Goal: Task Accomplishment & Management: Manage account settings

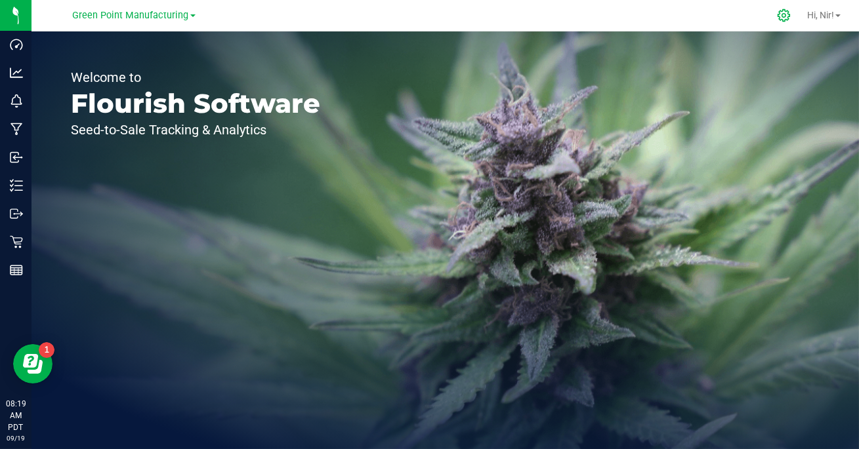
click at [786, 17] on icon at bounding box center [784, 16] width 14 height 14
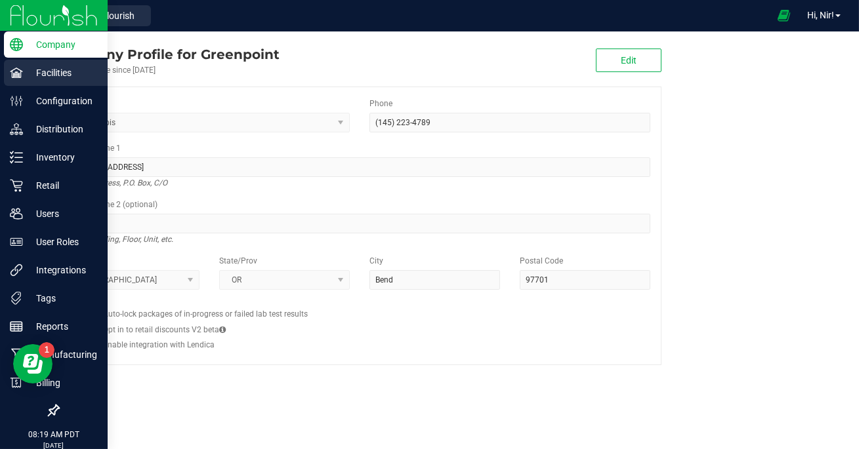
click at [24, 71] on p "Facilities" at bounding box center [62, 73] width 79 height 16
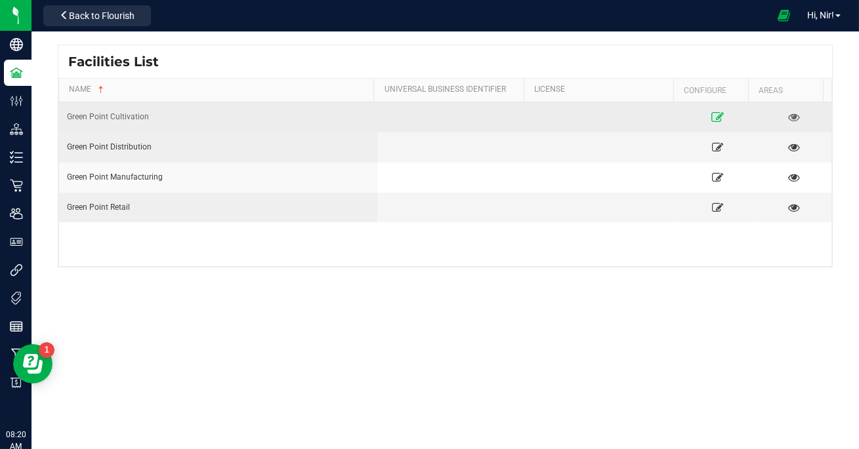
click at [712, 117] on icon at bounding box center [718, 116] width 12 height 9
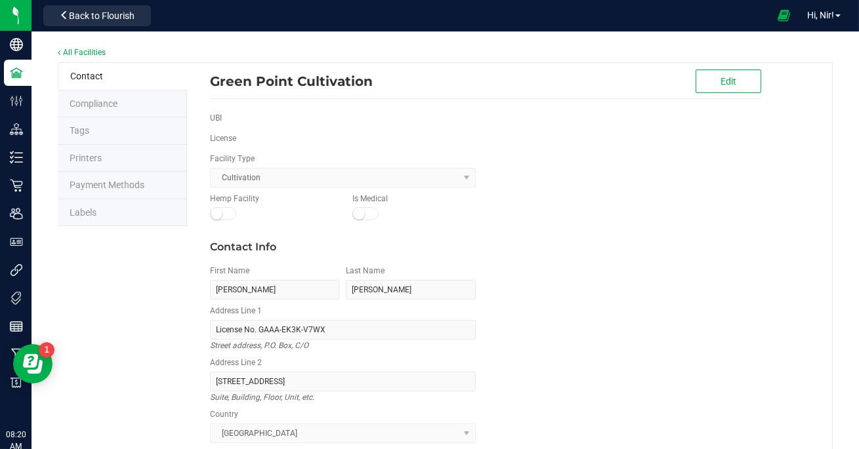
click at [131, 185] on span "Payment Methods" at bounding box center [107, 185] width 75 height 10
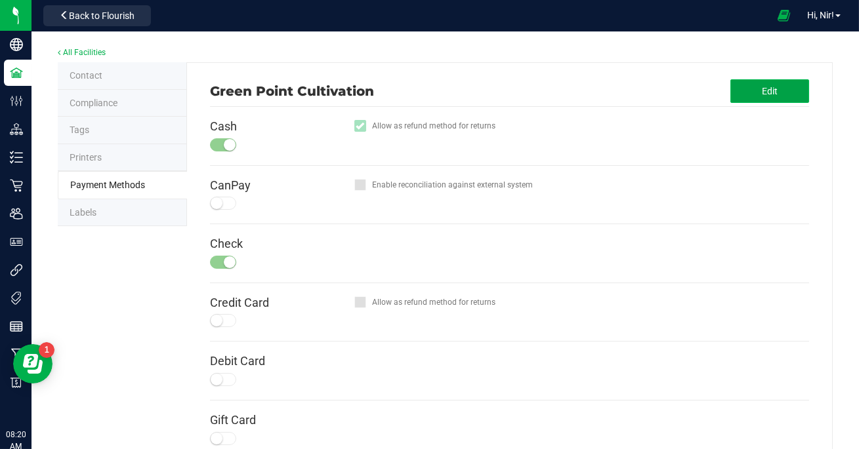
click at [730, 94] on button "Edit" at bounding box center [769, 91] width 79 height 24
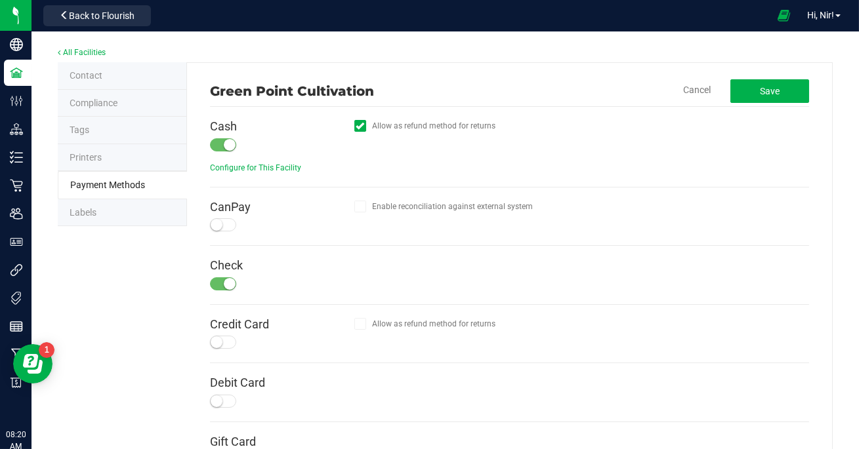
click at [218, 142] on div at bounding box center [223, 144] width 26 height 13
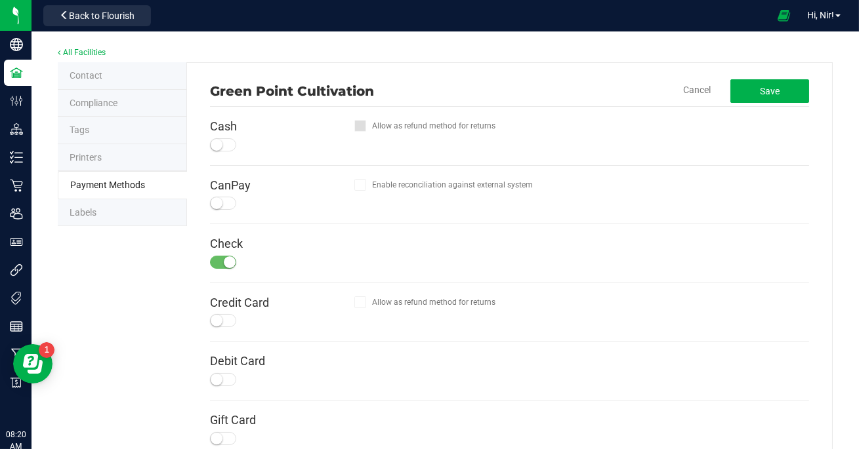
click at [214, 256] on div at bounding box center [223, 262] width 26 height 13
click at [746, 91] on button "Save" at bounding box center [769, 91] width 79 height 24
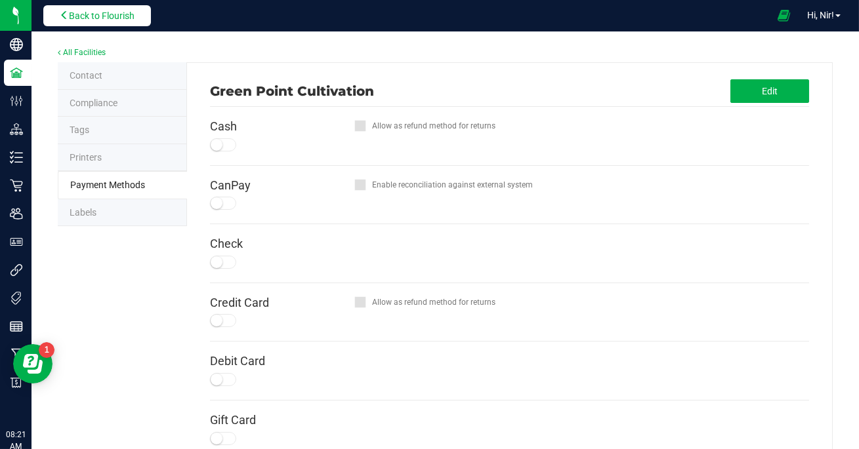
click at [112, 12] on span "Back to Flourish" at bounding box center [102, 15] width 66 height 10
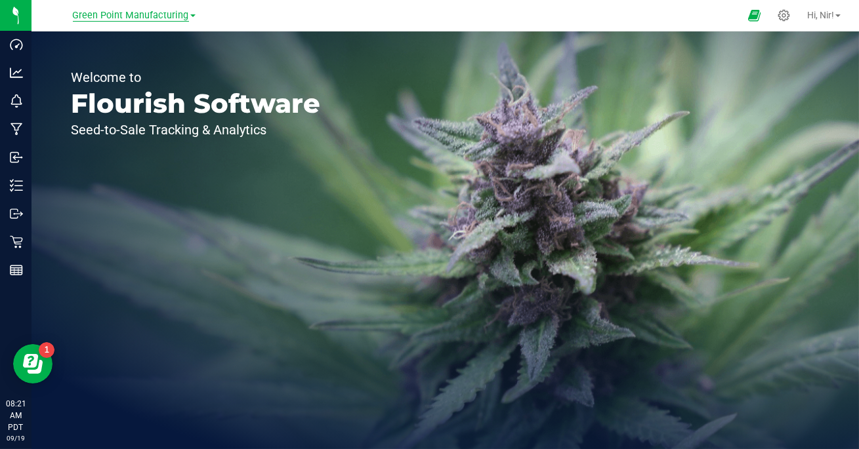
click at [117, 14] on span "Green Point Manufacturing" at bounding box center [131, 16] width 116 height 12
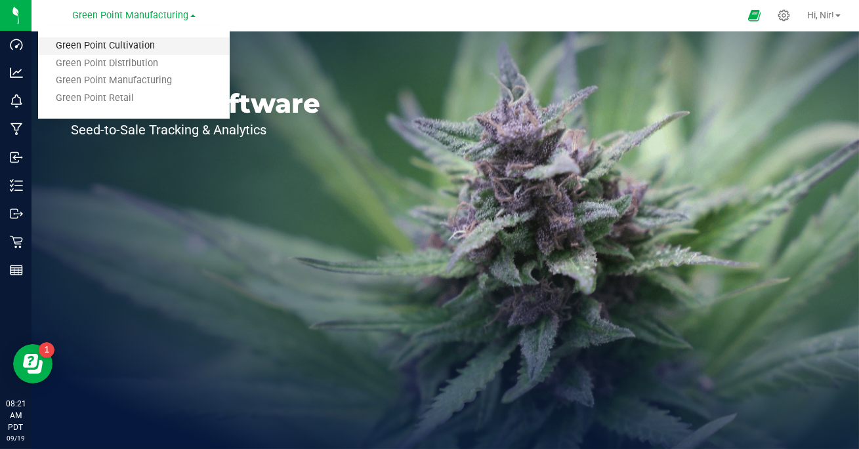
click at [126, 44] on link "Green Point Cultivation" at bounding box center [134, 46] width 192 height 18
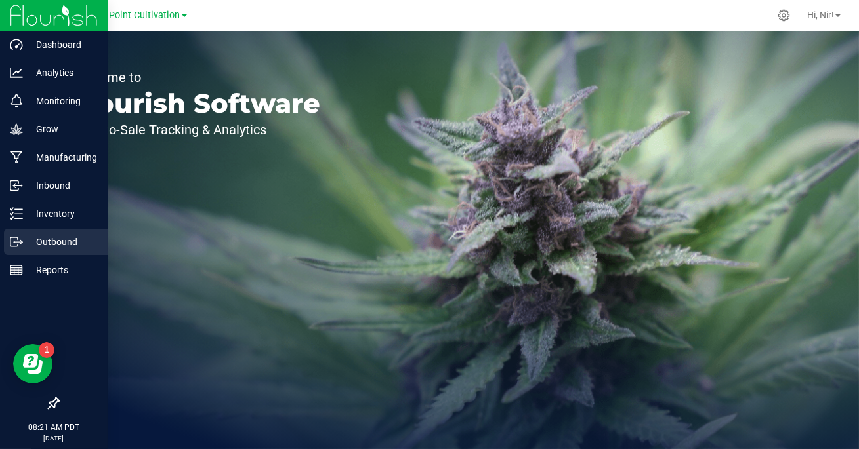
click at [35, 240] on p "Outbound" at bounding box center [62, 242] width 79 height 16
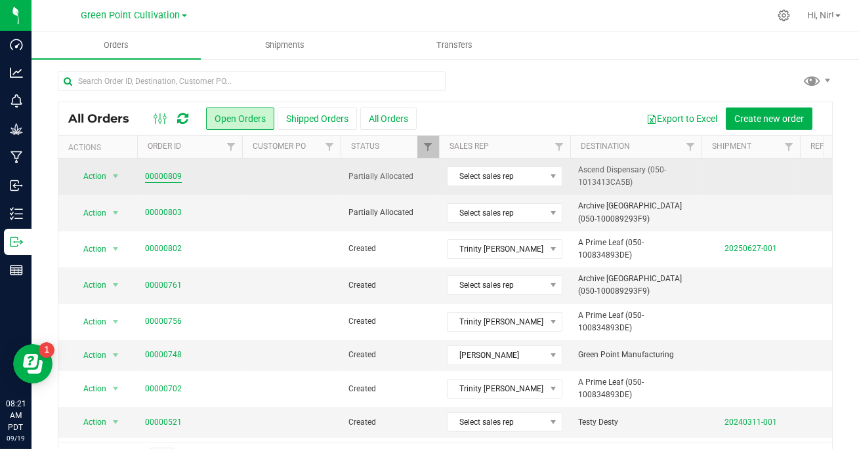
click at [171, 176] on link "00000809" at bounding box center [163, 177] width 37 height 12
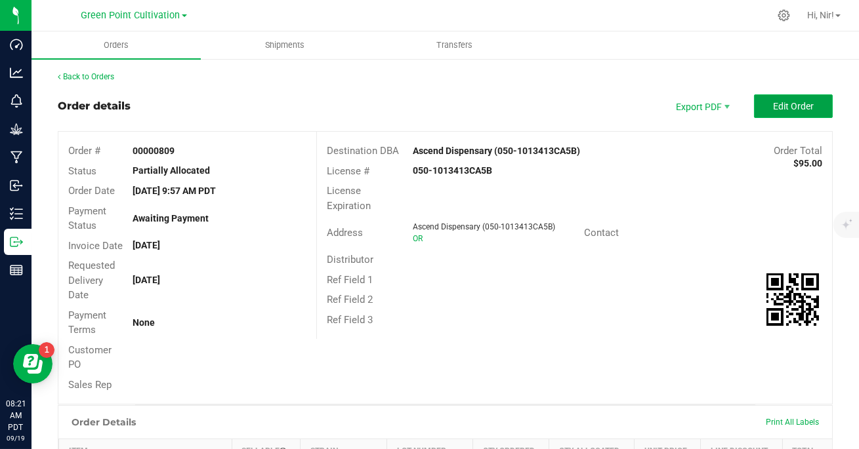
click at [776, 112] on button "Edit Order" at bounding box center [793, 106] width 79 height 24
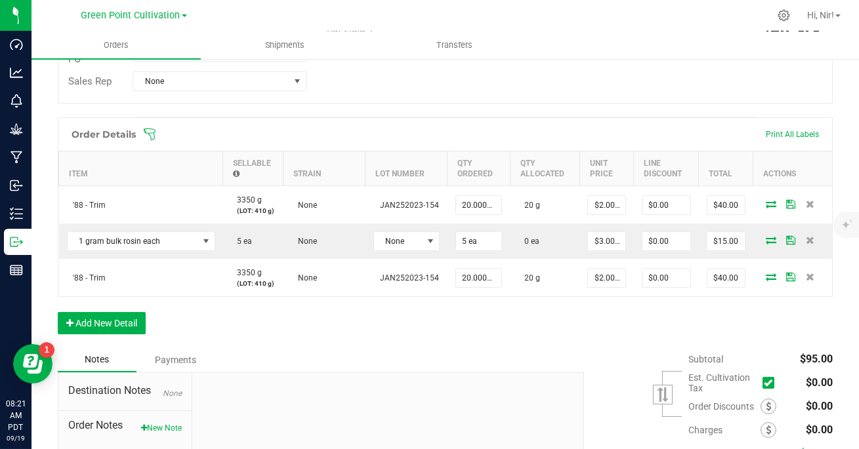
scroll to position [422, 0]
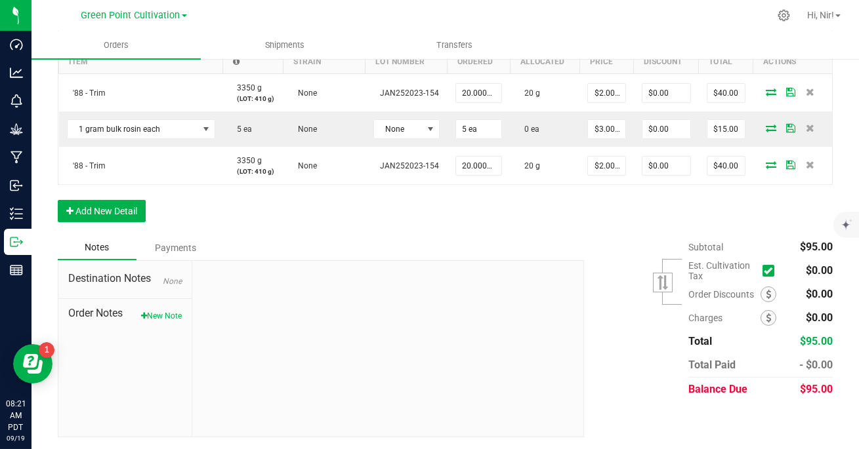
click at [188, 245] on div "Payments" at bounding box center [175, 248] width 79 height 24
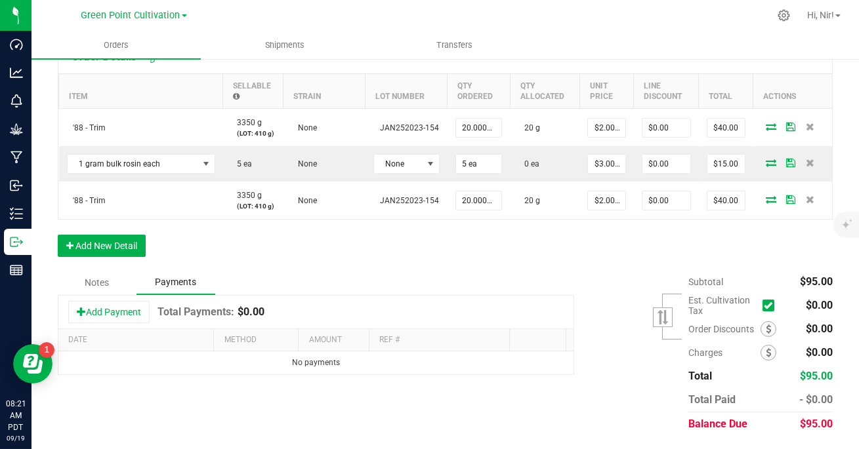
scroll to position [386, 0]
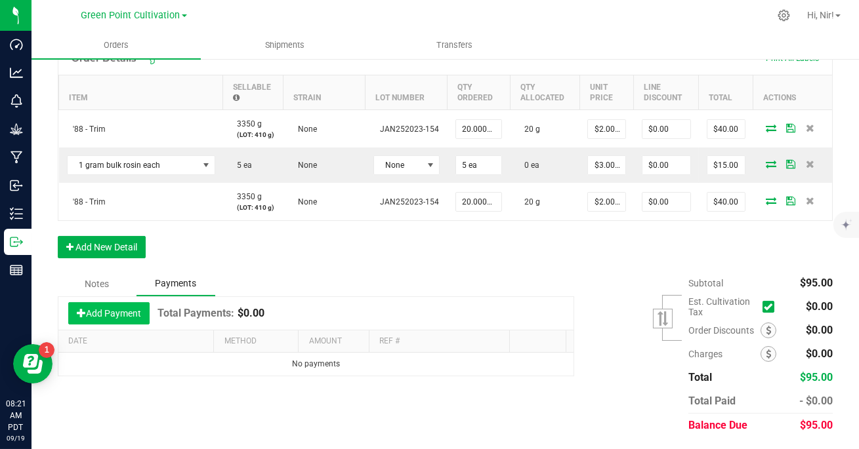
click at [132, 314] on button "Add Payment" at bounding box center [108, 313] width 81 height 22
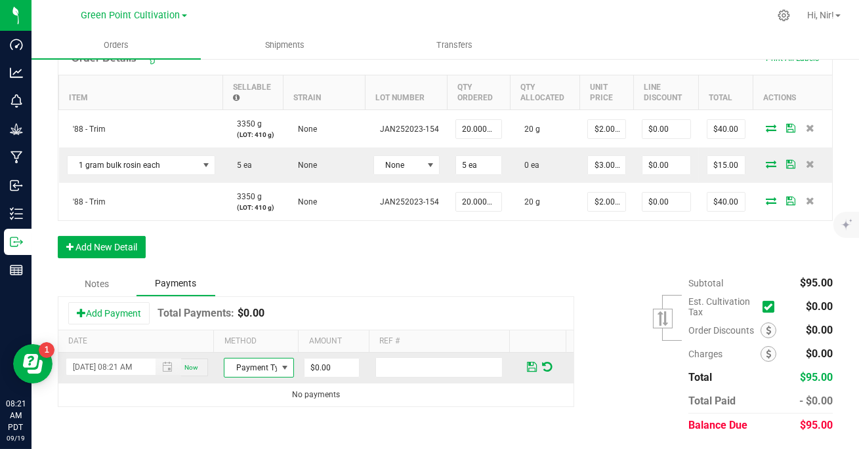
scroll to position [0, 0]
click at [281, 363] on span "NO DATA FOUND" at bounding box center [284, 368] width 10 height 10
click at [335, 373] on input "0" at bounding box center [331, 368] width 54 height 18
type input "$14.00"
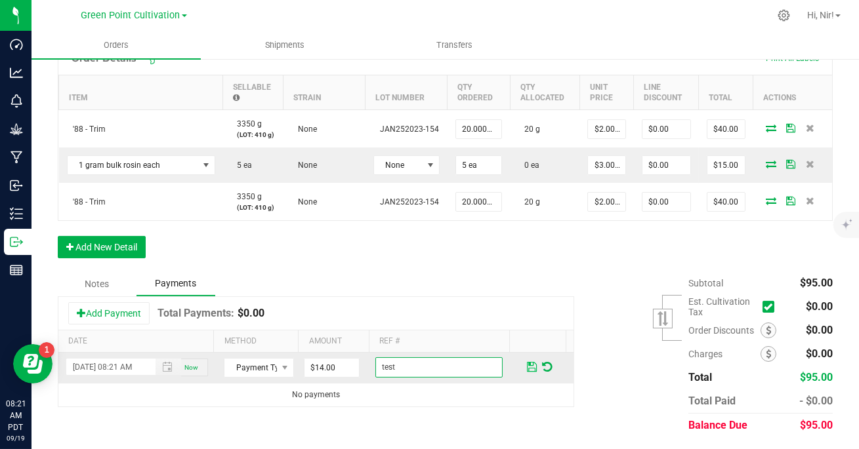
type input "test"
click at [527, 367] on span at bounding box center [532, 367] width 10 height 12
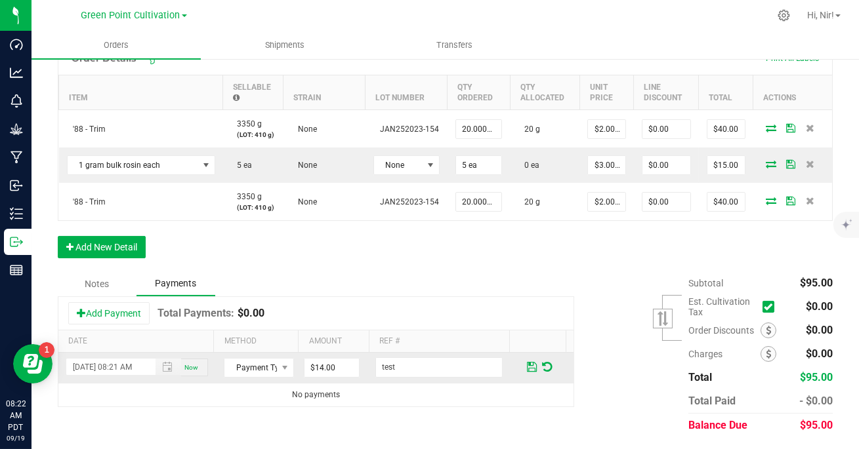
click at [186, 365] on span "Now" at bounding box center [191, 367] width 14 height 7
type input "[DATE] 08:22 AM"
click at [527, 365] on span at bounding box center [532, 367] width 10 height 12
click at [542, 365] on span at bounding box center [547, 367] width 10 height 12
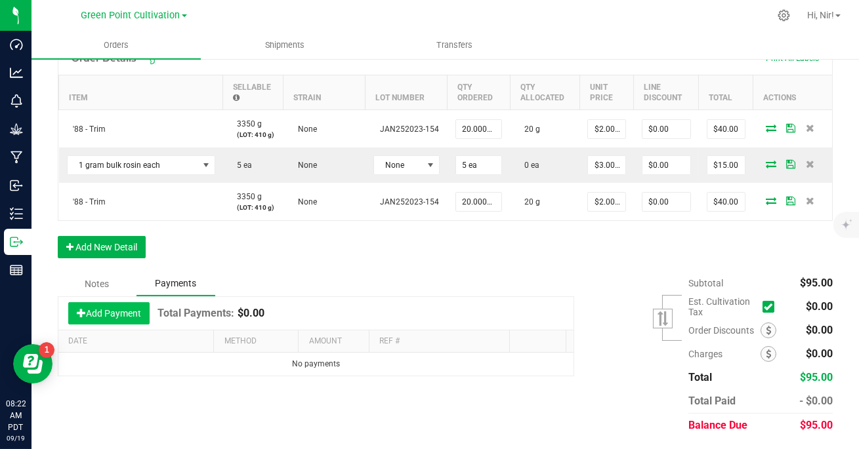
click at [130, 306] on button "Add Payment" at bounding box center [108, 313] width 81 height 22
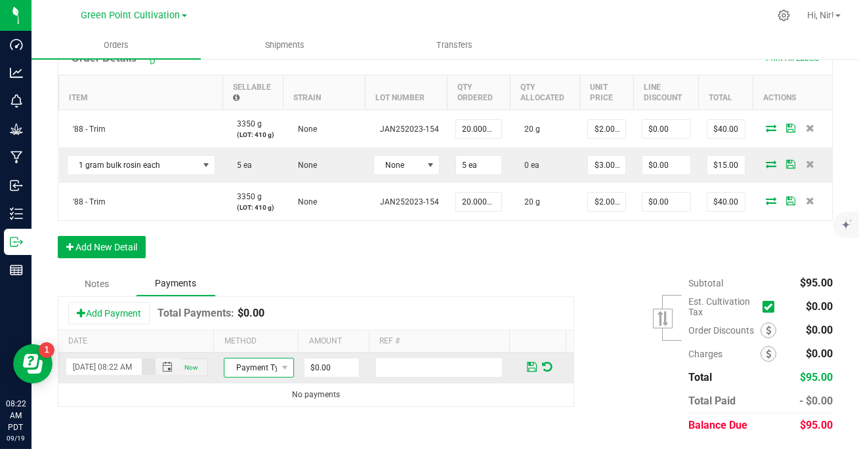
scroll to position [0, 0]
click at [253, 361] on span "Payment Type" at bounding box center [250, 368] width 52 height 18
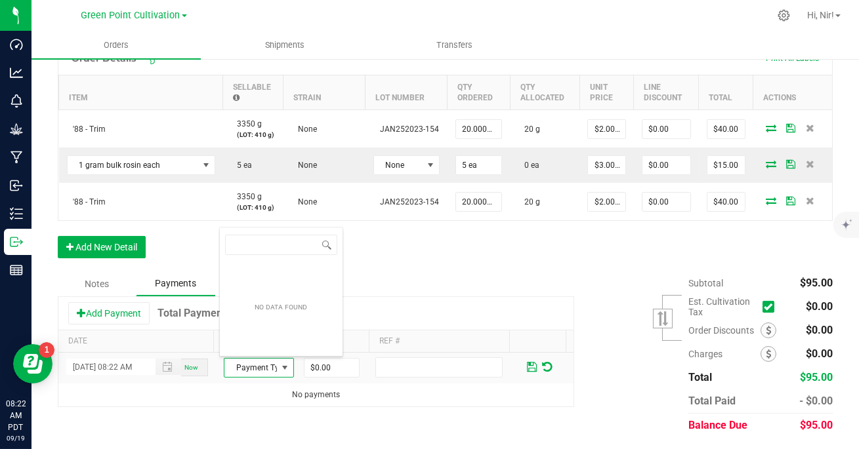
click at [258, 297] on div "NO DATA FOUND" at bounding box center [280, 308] width 67 height 24
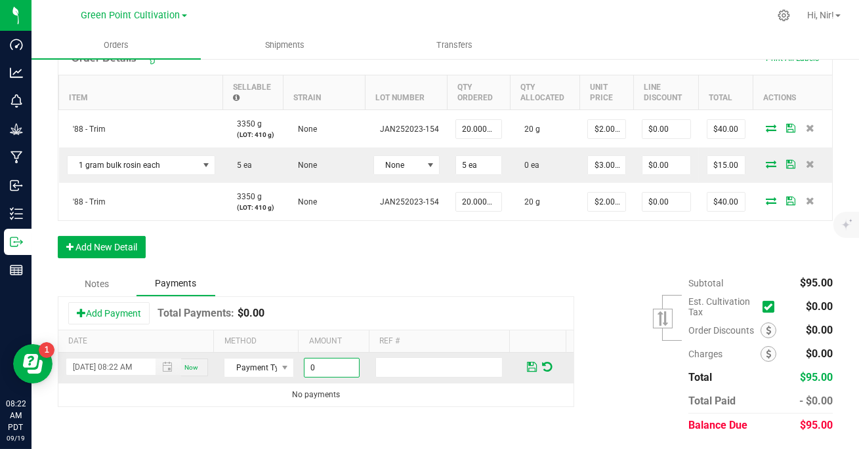
click at [329, 373] on input "0" at bounding box center [331, 368] width 54 height 18
type input "$15.00"
type input "test"
click at [527, 363] on span at bounding box center [532, 367] width 10 height 12
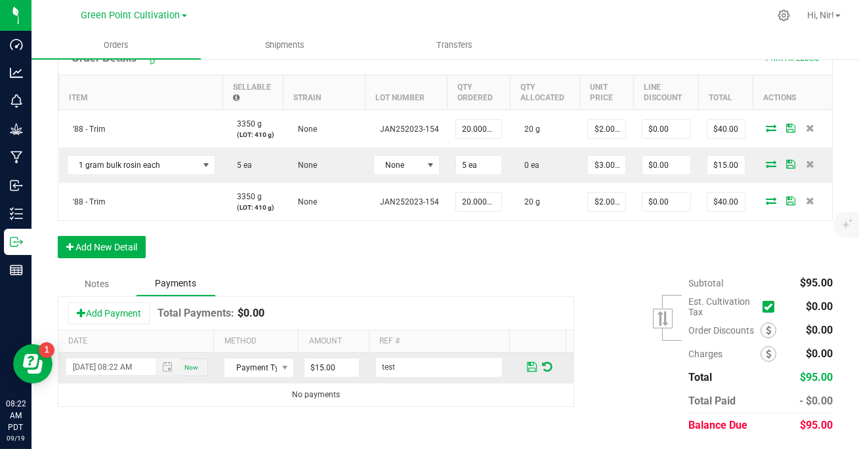
click at [527, 363] on span at bounding box center [532, 367] width 10 height 12
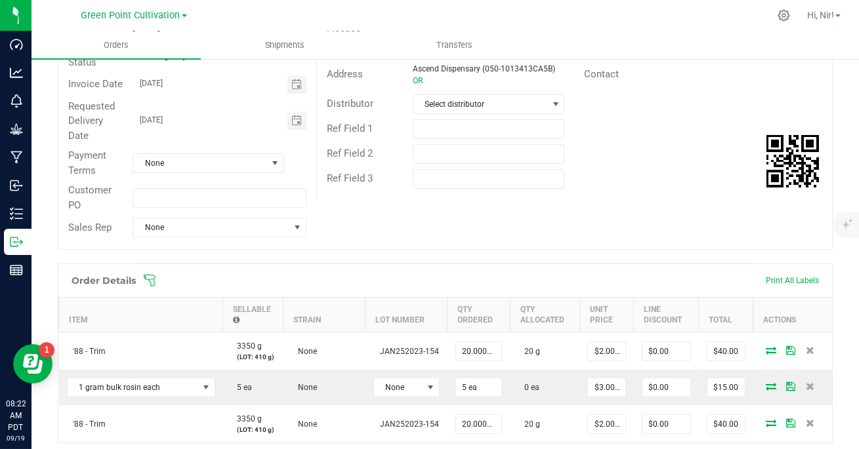
scroll to position [0, 0]
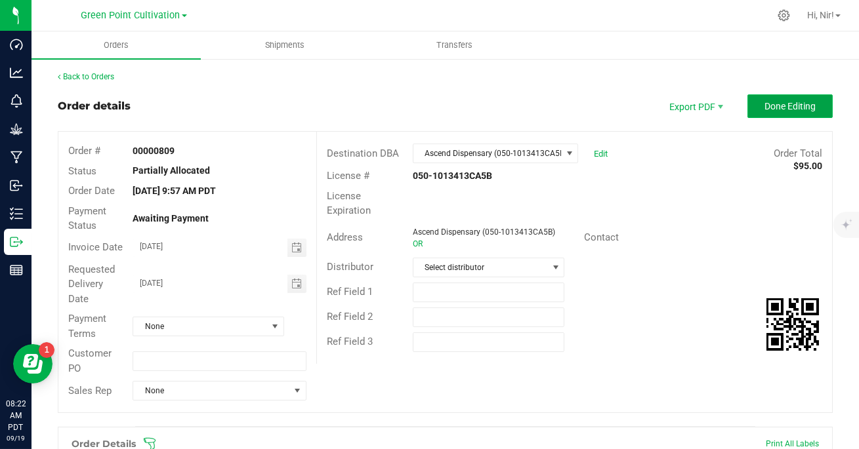
click at [775, 105] on span "Done Editing" at bounding box center [789, 106] width 51 height 10
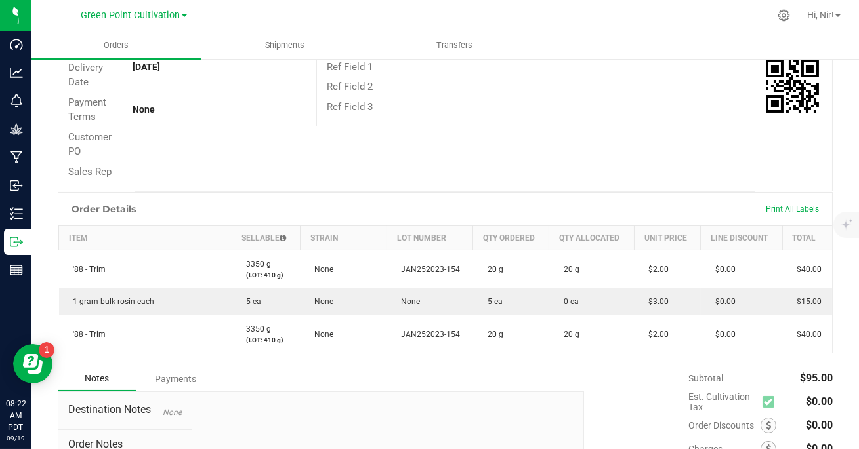
scroll to position [344, 0]
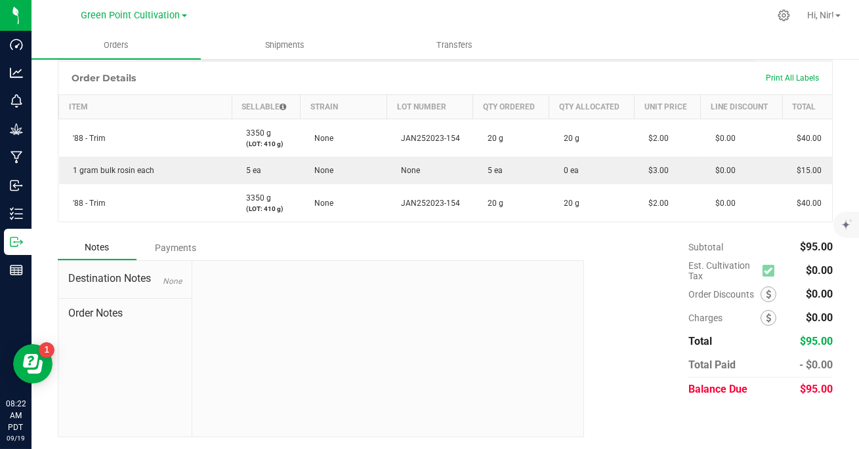
click at [191, 241] on div "Payments" at bounding box center [175, 248] width 79 height 24
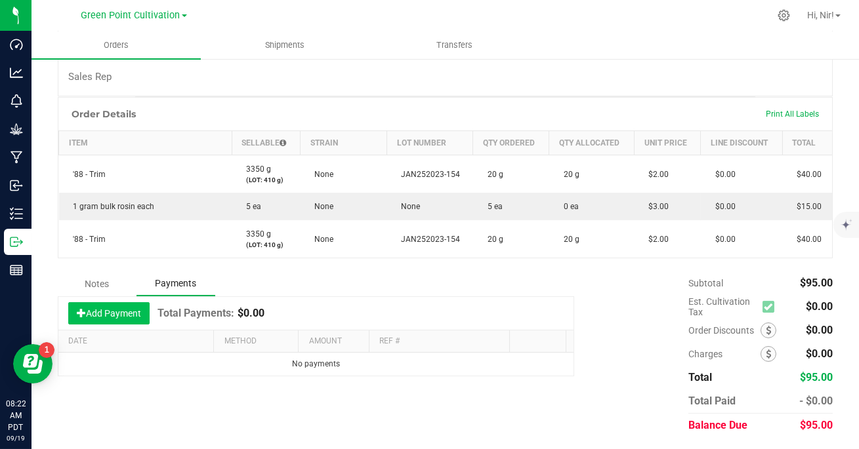
click at [129, 311] on button "Add Payment" at bounding box center [108, 313] width 81 height 22
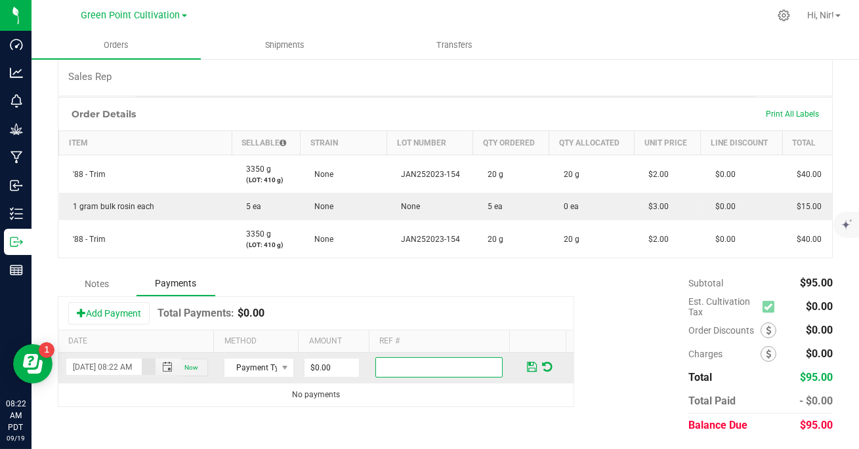
scroll to position [0, 0]
click at [375, 367] on input "text" at bounding box center [438, 367] width 127 height 20
click at [317, 367] on input "0" at bounding box center [331, 368] width 54 height 18
type input "$14.00"
type input "Test"
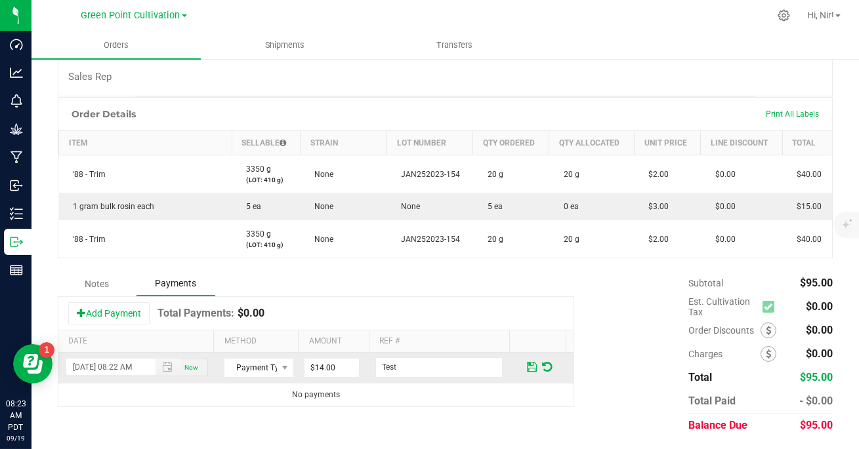
click at [527, 361] on span at bounding box center [532, 367] width 10 height 12
click at [527, 367] on span at bounding box center [532, 367] width 10 height 12
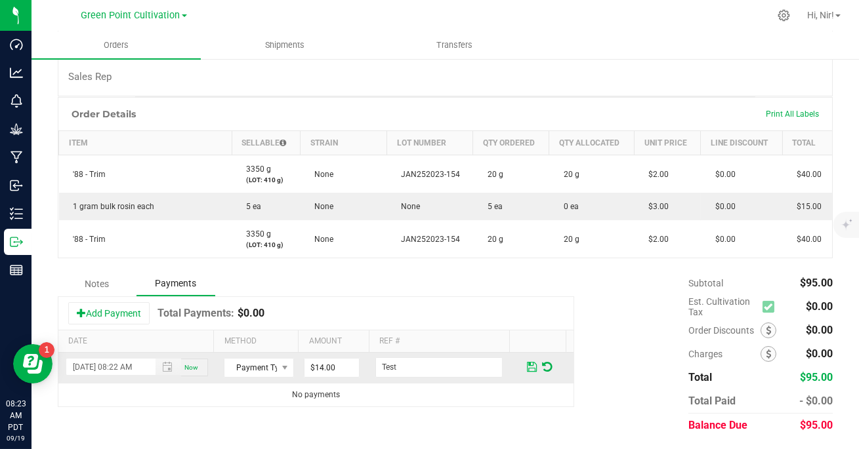
click at [527, 367] on span at bounding box center [532, 367] width 10 height 12
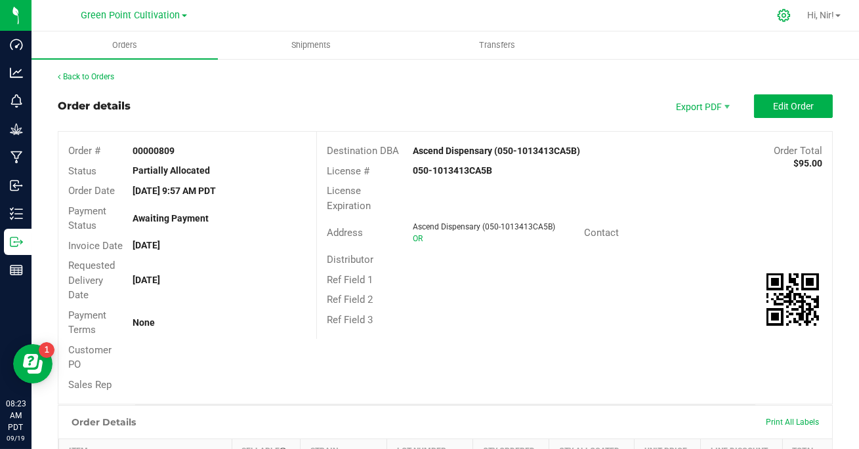
click at [783, 14] on icon at bounding box center [784, 16] width 14 height 14
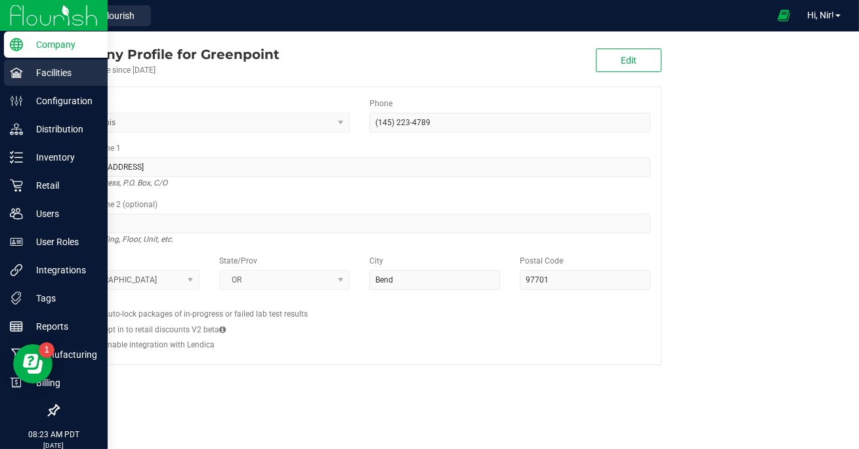
click at [35, 73] on p "Facilities" at bounding box center [62, 73] width 79 height 16
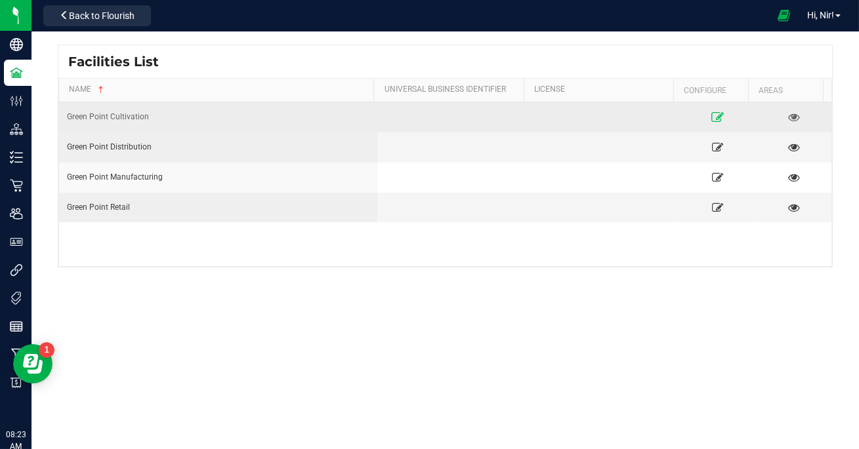
click at [712, 117] on icon at bounding box center [718, 116] width 12 height 9
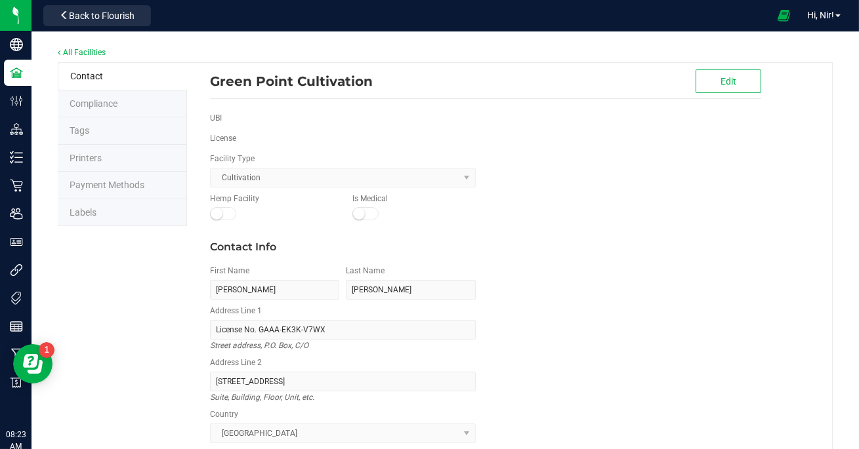
click at [144, 180] on li "Payment Methods" at bounding box center [122, 186] width 129 height 28
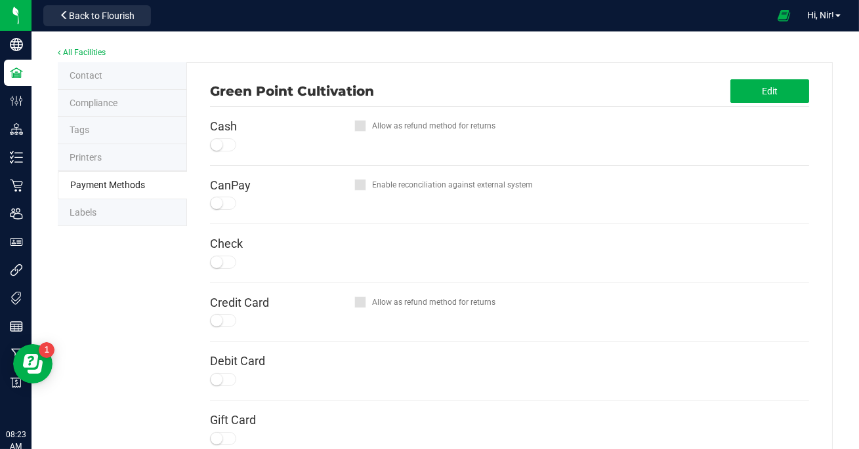
click at [225, 143] on div at bounding box center [223, 144] width 26 height 13
click at [759, 98] on button "Edit" at bounding box center [769, 91] width 79 height 24
click at [230, 145] on div at bounding box center [223, 144] width 26 height 13
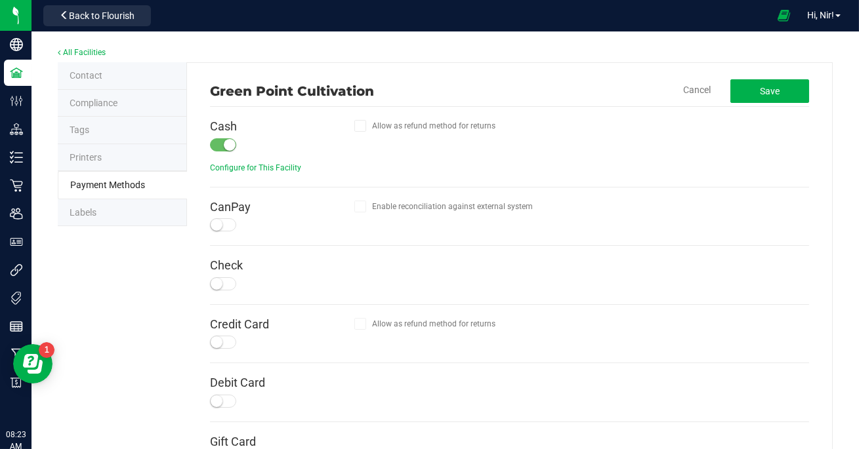
click at [357, 126] on icon at bounding box center [360, 126] width 9 height 0
click at [760, 94] on span "Save" at bounding box center [770, 91] width 20 height 10
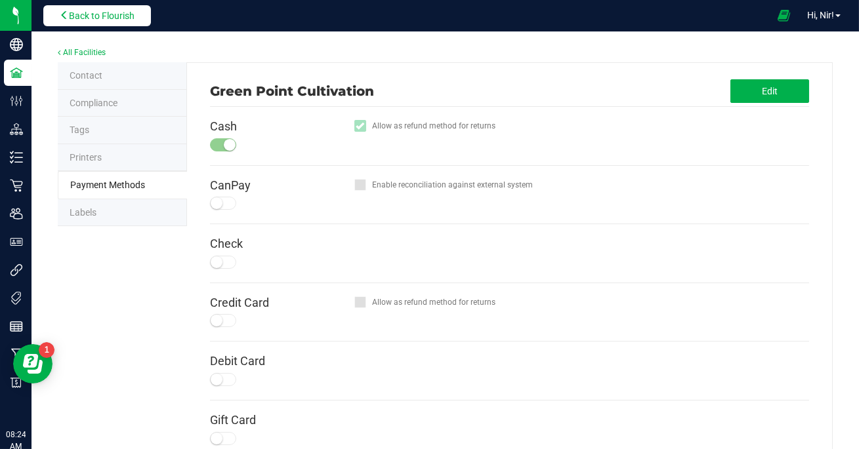
click at [102, 15] on span "Back to Flourish" at bounding box center [102, 15] width 66 height 10
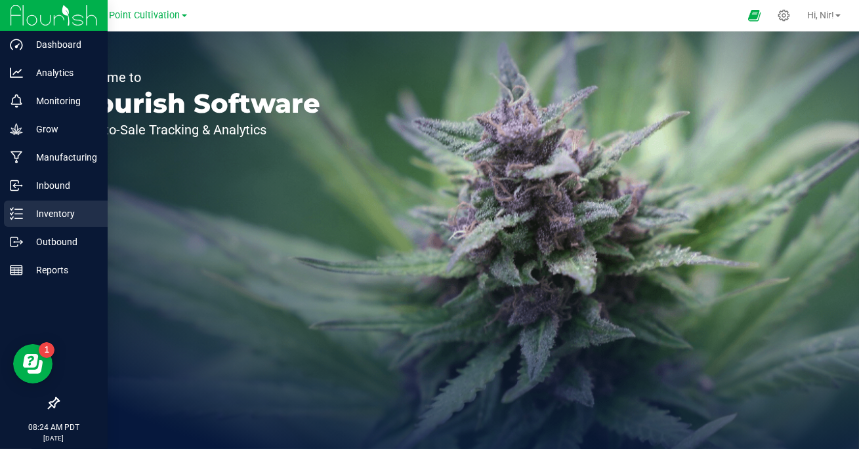
click at [45, 213] on p "Inventory" at bounding box center [62, 214] width 79 height 16
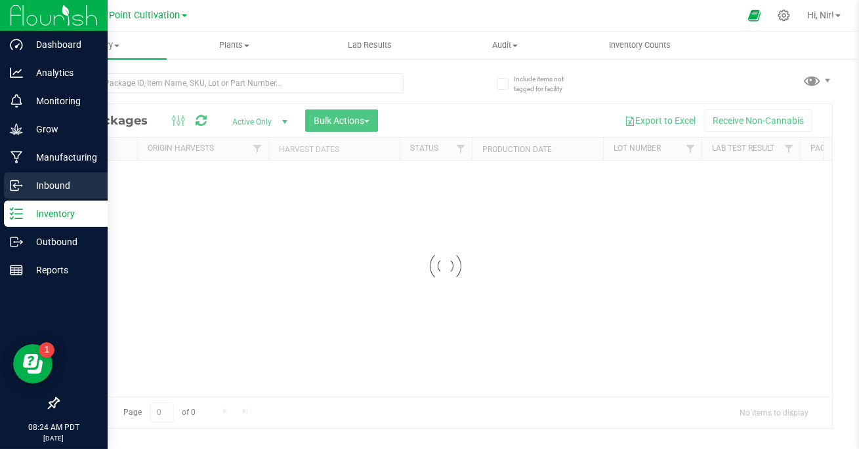
click at [54, 186] on p "Inbound" at bounding box center [62, 186] width 79 height 16
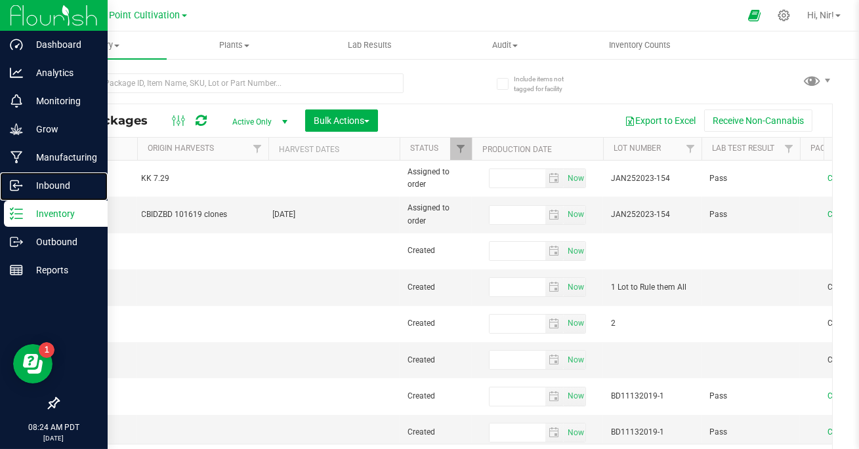
type input "2025-08-19"
type input "2025-03-20"
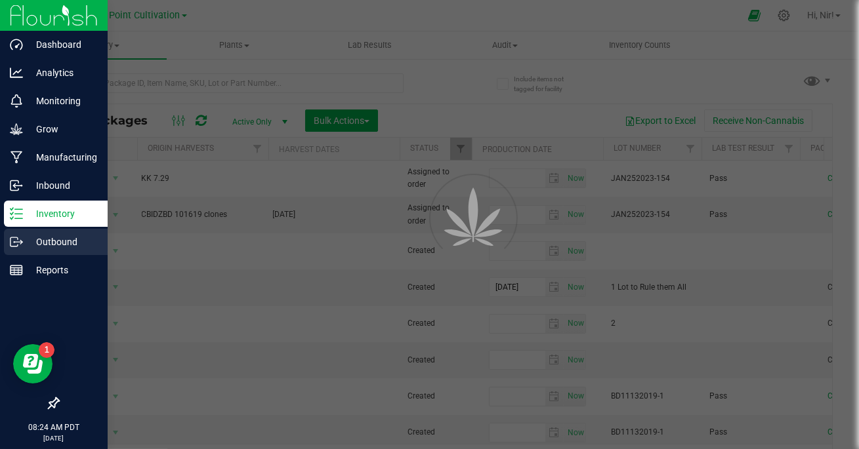
click at [49, 245] on p "Outbound" at bounding box center [62, 242] width 79 height 16
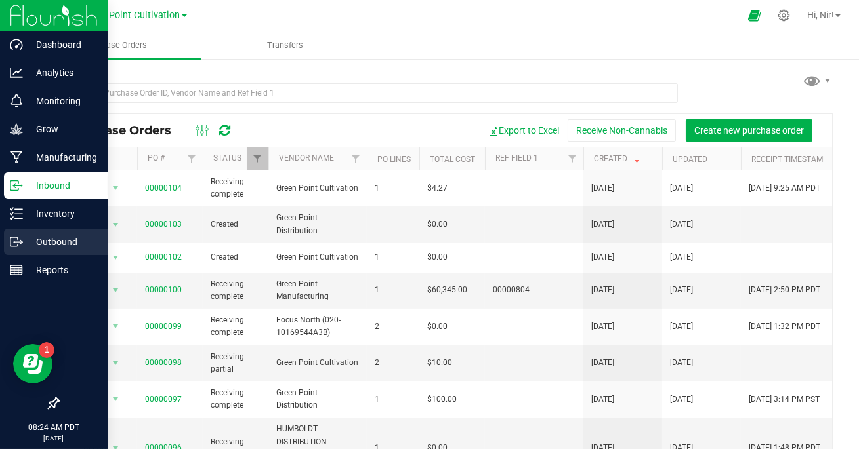
click at [21, 239] on icon at bounding box center [16, 241] width 13 height 13
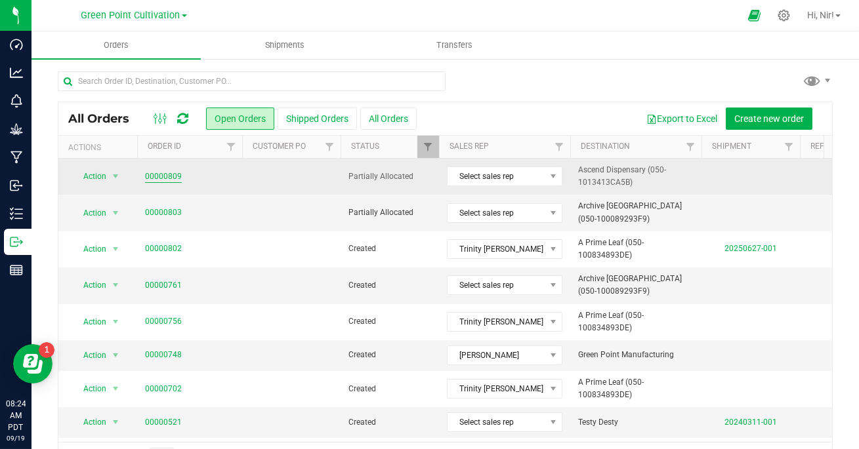
click at [170, 174] on link "00000809" at bounding box center [163, 177] width 37 height 12
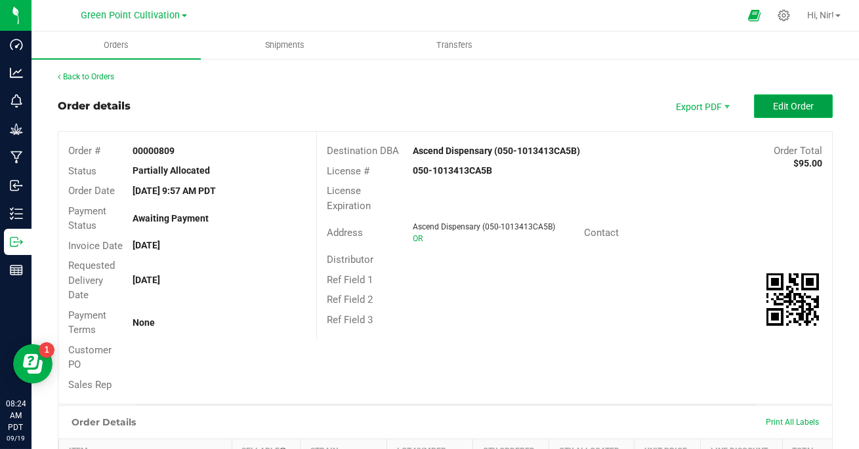
click at [781, 109] on span "Edit Order" at bounding box center [793, 106] width 41 height 10
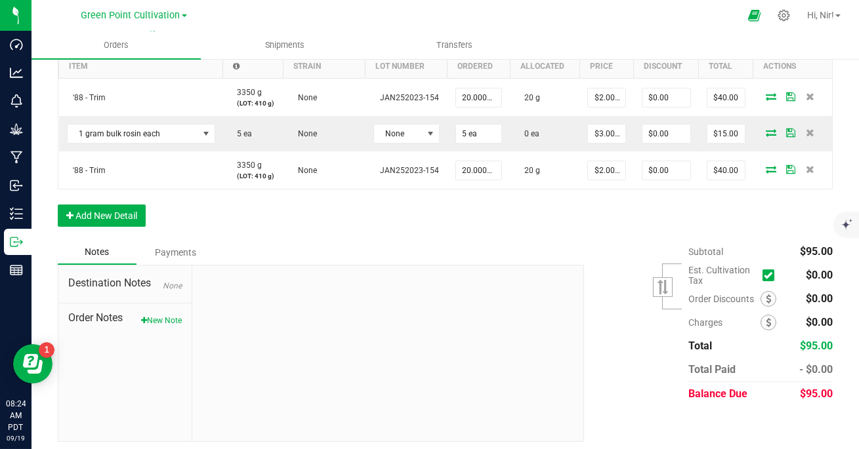
scroll to position [422, 0]
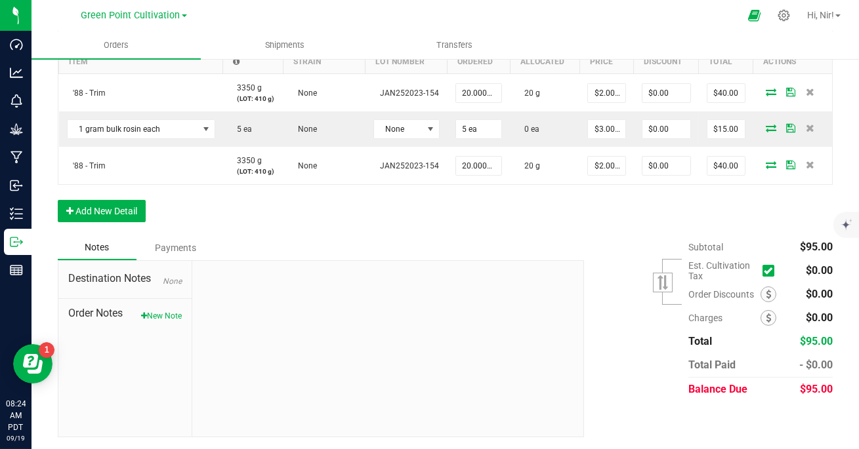
click at [180, 249] on div "Payments" at bounding box center [175, 248] width 79 height 24
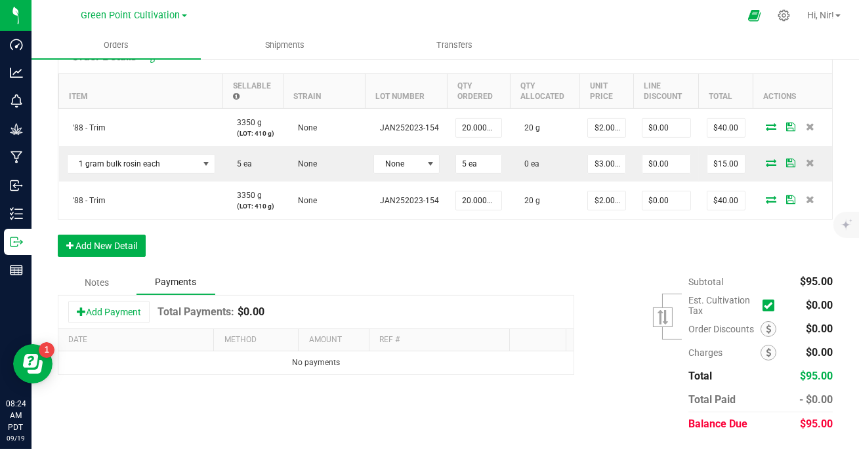
scroll to position [386, 0]
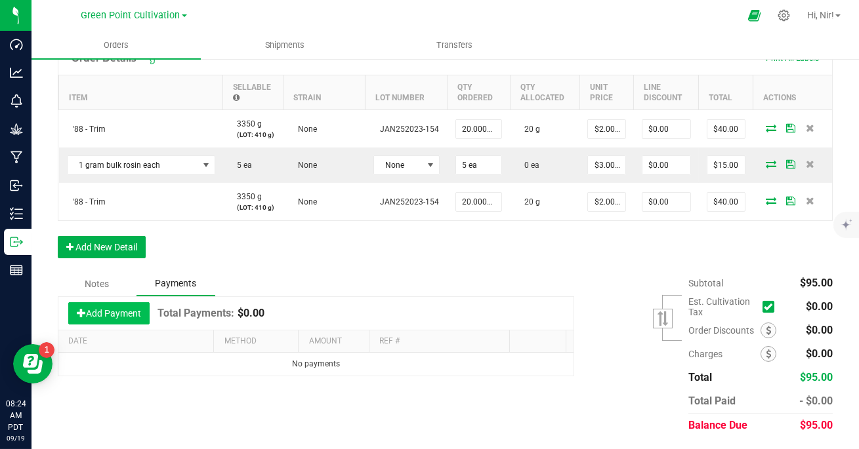
click at [125, 314] on button "Add Payment" at bounding box center [108, 313] width 81 height 22
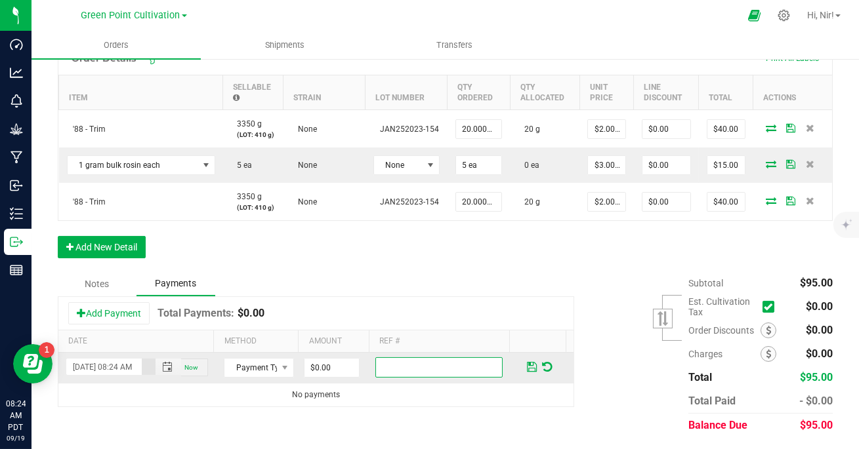
scroll to position [0, 0]
click at [394, 368] on input "text" at bounding box center [438, 367] width 127 height 20
click at [327, 370] on input "0" at bounding box center [331, 368] width 54 height 18
type input "$12.00"
click at [527, 363] on span at bounding box center [532, 367] width 10 height 12
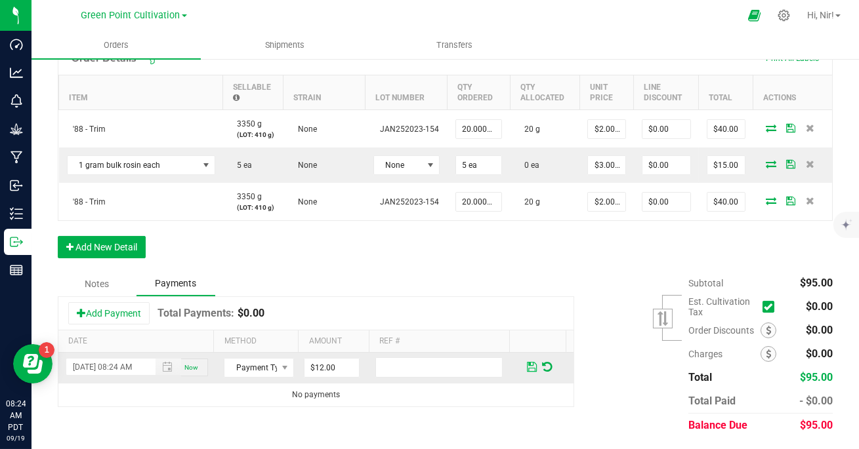
click at [527, 363] on span at bounding box center [532, 367] width 10 height 12
click at [265, 371] on span "Payment Type" at bounding box center [250, 368] width 52 height 18
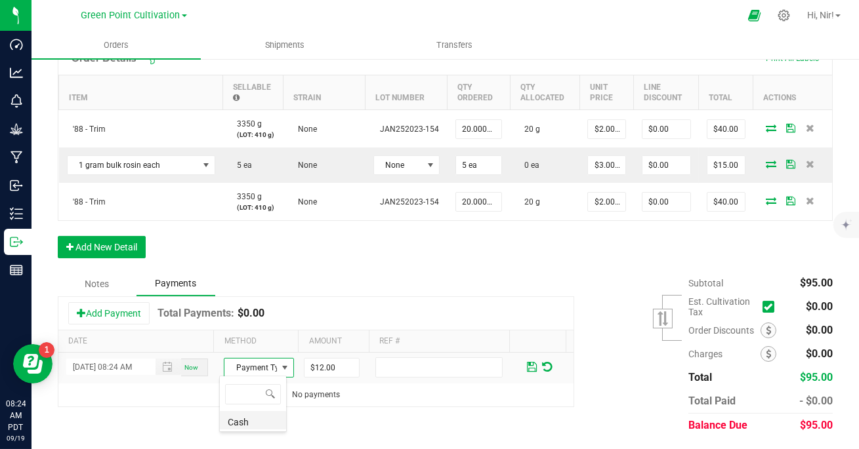
click at [250, 423] on li "Cash" at bounding box center [253, 420] width 66 height 18
click at [527, 367] on span at bounding box center [532, 367] width 10 height 12
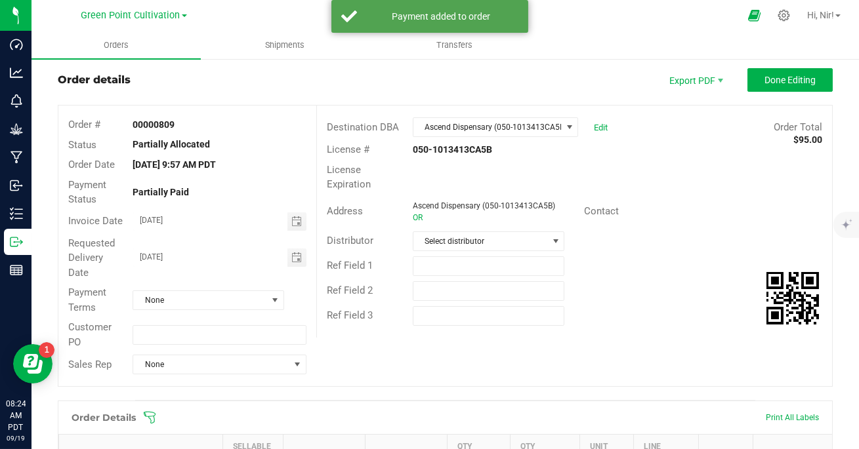
scroll to position [0, 0]
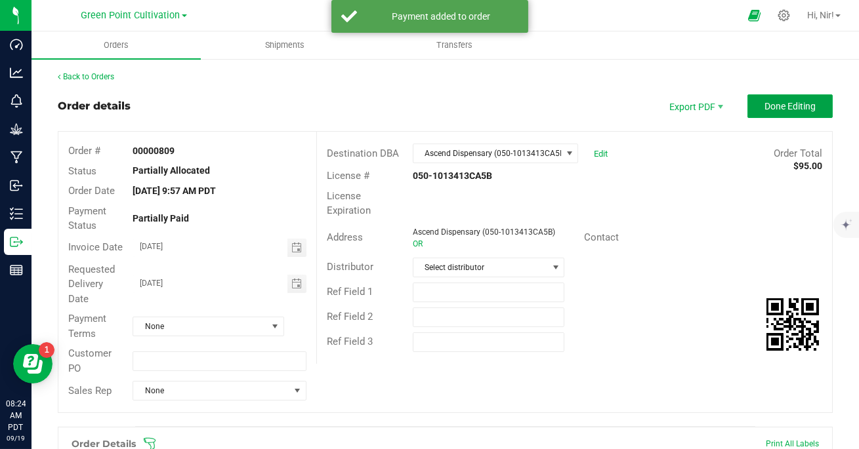
drag, startPoint x: 769, startPoint y: 104, endPoint x: 279, endPoint y: 171, distance: 495.2
click at [279, 171] on outbound-order-header "Order details Export PDF Done Editing Order # 00000809 Status Partially Allocat…" at bounding box center [445, 260] width 775 height 332
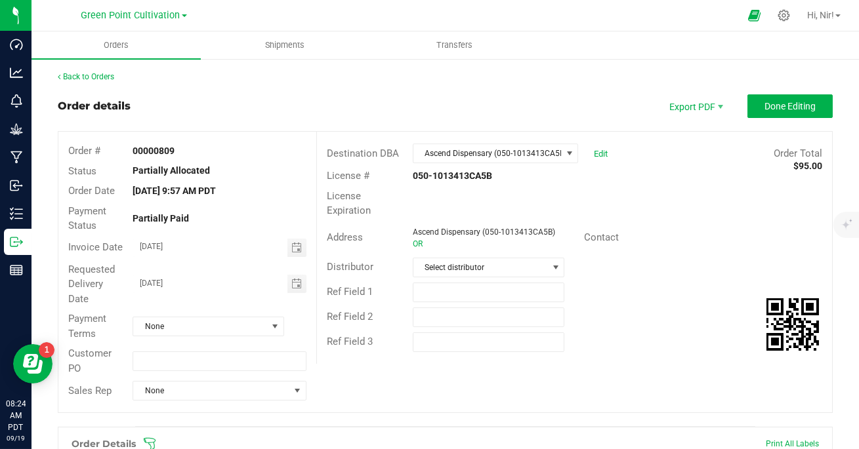
click at [156, 150] on strong "00000809" at bounding box center [153, 151] width 42 height 10
copy strong "00000809"
click at [778, 108] on span "Done Editing" at bounding box center [789, 106] width 51 height 10
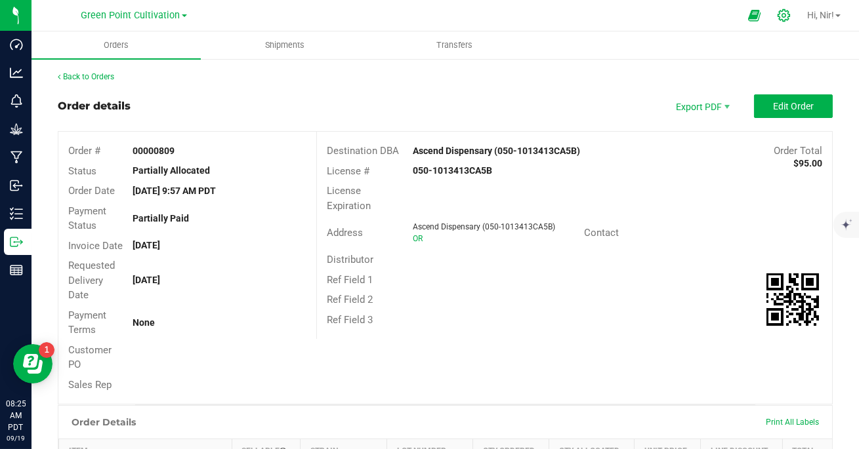
click at [779, 21] on icon at bounding box center [784, 16] width 14 height 14
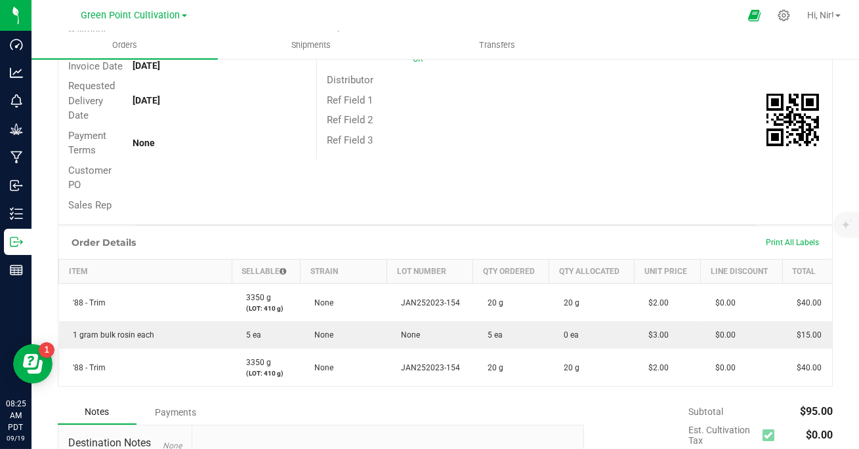
scroll to position [344, 0]
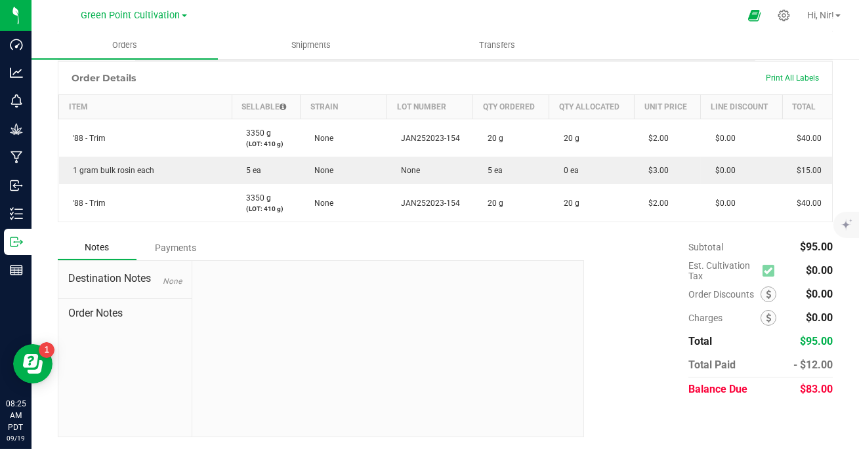
click at [161, 245] on div "Payments" at bounding box center [175, 248] width 79 height 24
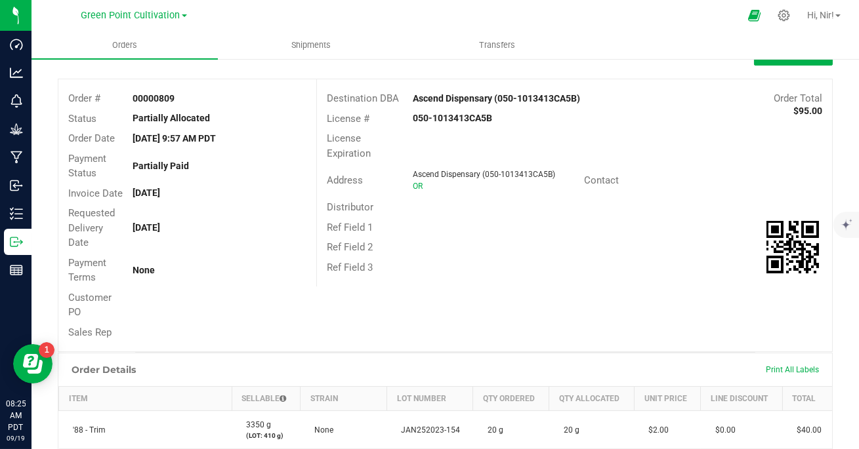
scroll to position [0, 0]
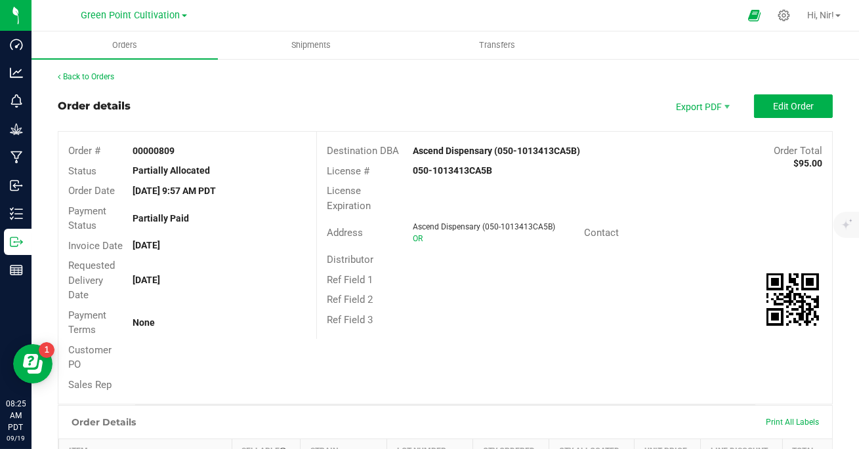
click at [155, 150] on strong "00000809" at bounding box center [153, 151] width 42 height 10
copy strong "00000809"
click at [783, 15] on icon at bounding box center [783, 15] width 12 height 12
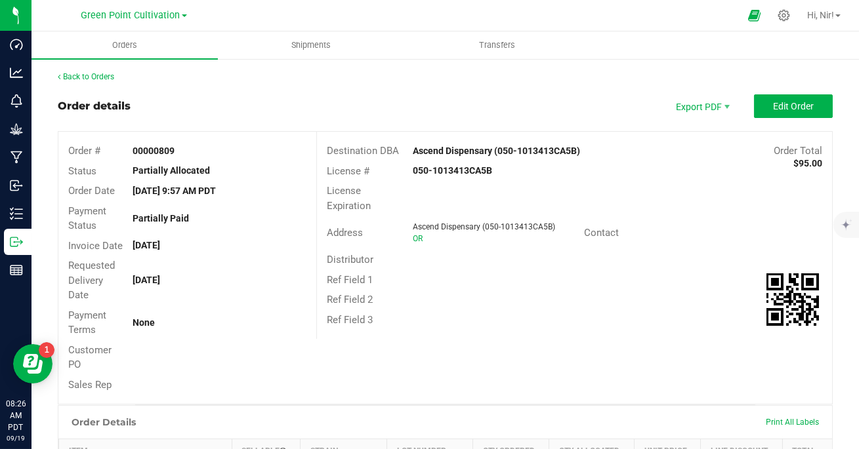
click at [157, 148] on strong "00000809" at bounding box center [153, 151] width 42 height 10
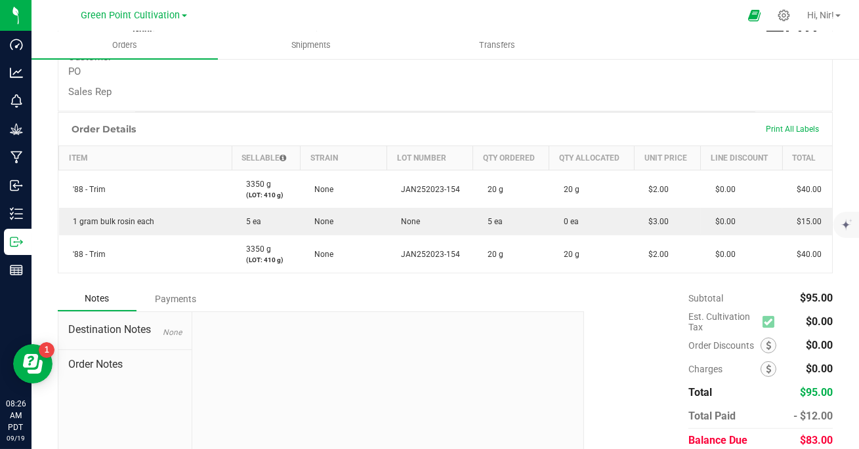
scroll to position [344, 0]
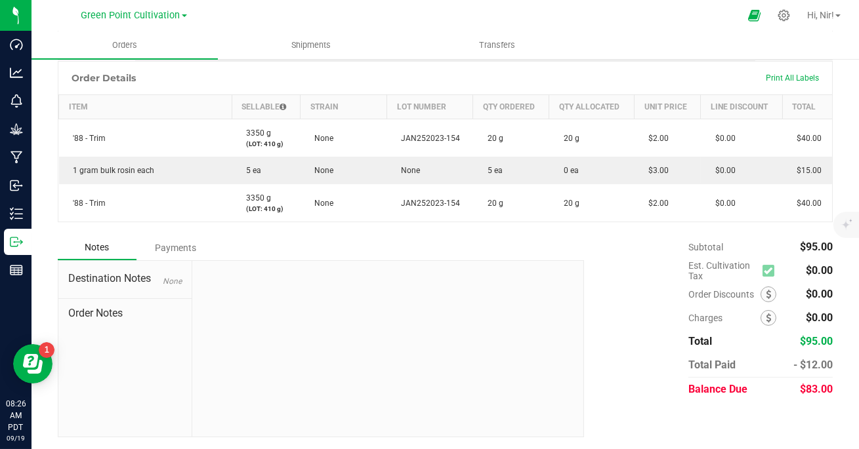
click at [180, 251] on div "Payments" at bounding box center [175, 248] width 79 height 24
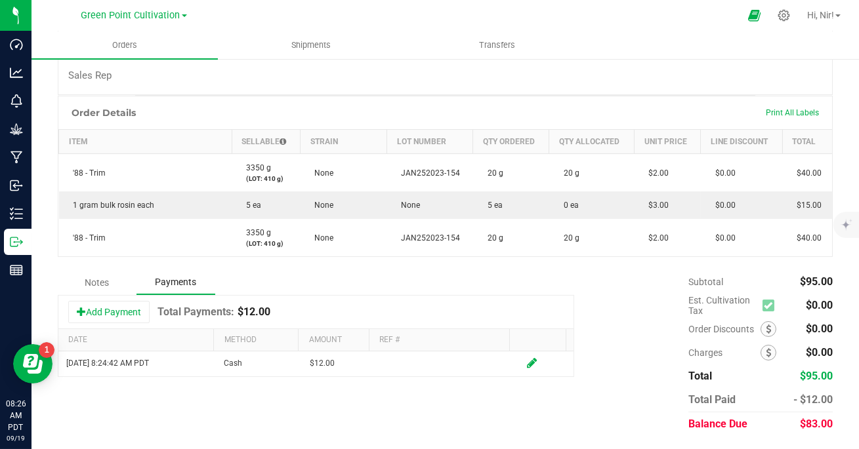
scroll to position [308, 0]
click at [781, 17] on icon at bounding box center [783, 15] width 12 height 12
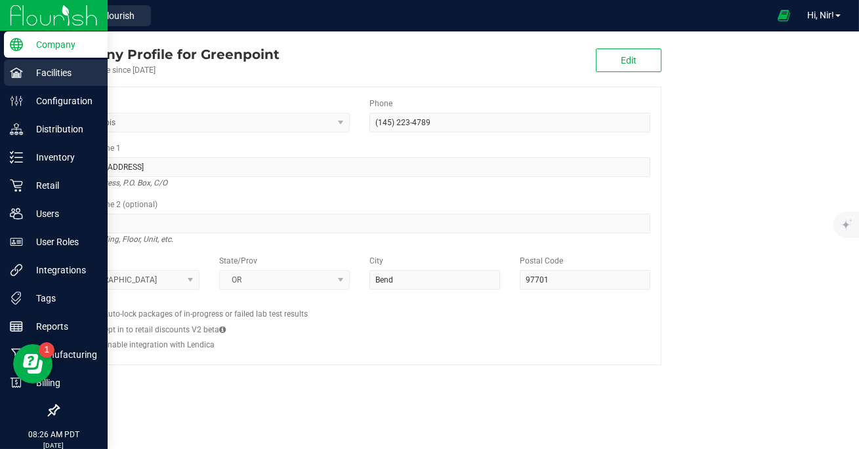
click at [24, 75] on p "Facilities" at bounding box center [62, 73] width 79 height 16
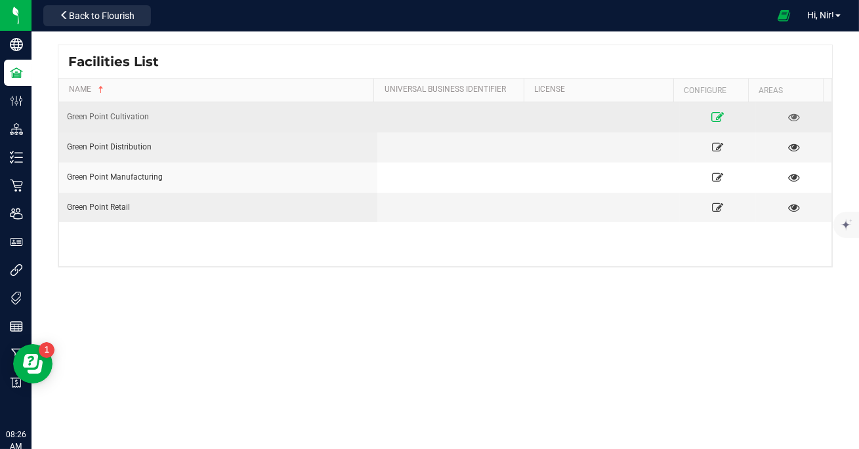
click at [712, 109] on link at bounding box center [718, 116] width 66 height 21
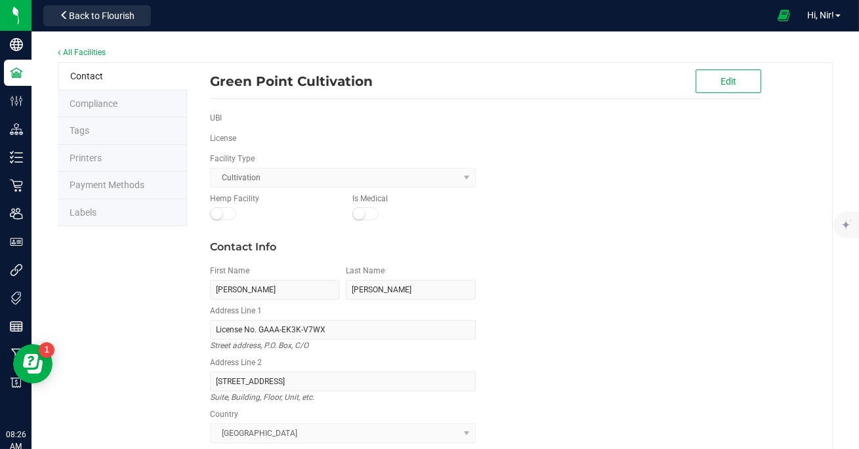
click at [108, 186] on span "Payment Methods" at bounding box center [107, 185] width 75 height 10
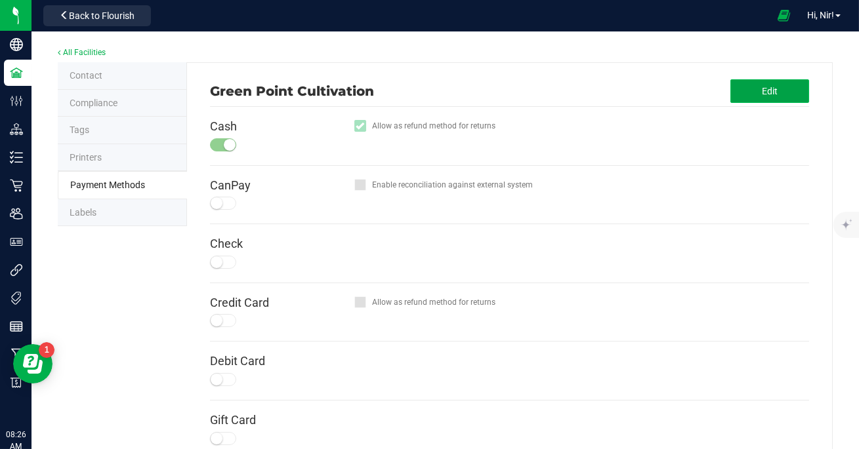
click at [762, 98] on button "Edit" at bounding box center [769, 91] width 79 height 24
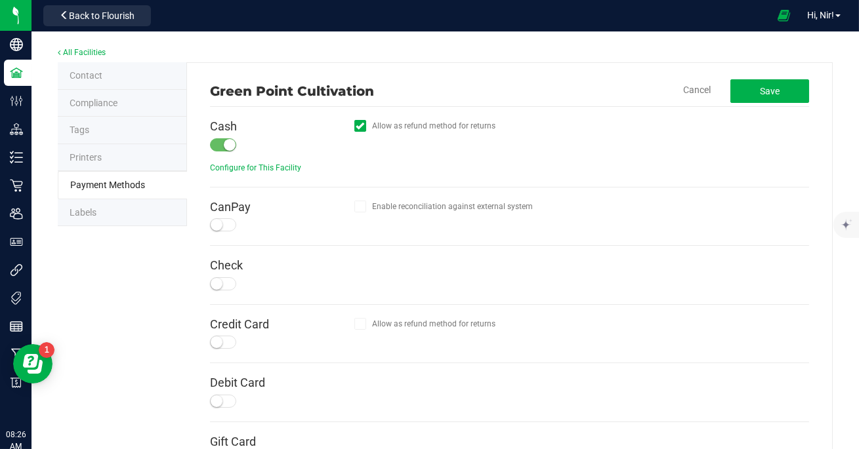
click at [215, 141] on div at bounding box center [223, 144] width 26 height 13
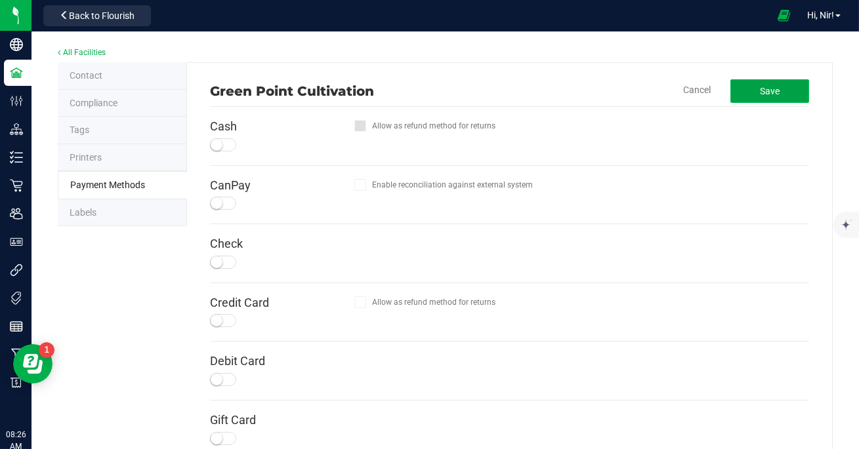
click at [767, 92] on span "Save" at bounding box center [770, 91] width 20 height 10
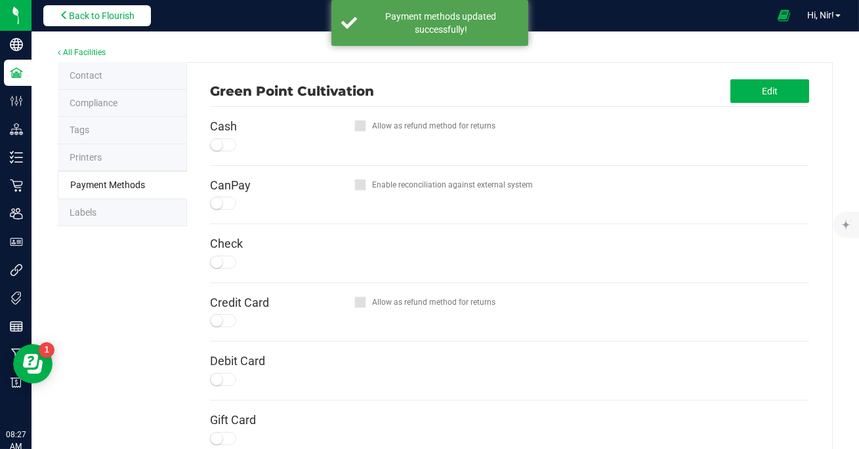
click at [106, 15] on span "Back to Flourish" at bounding box center [102, 15] width 66 height 10
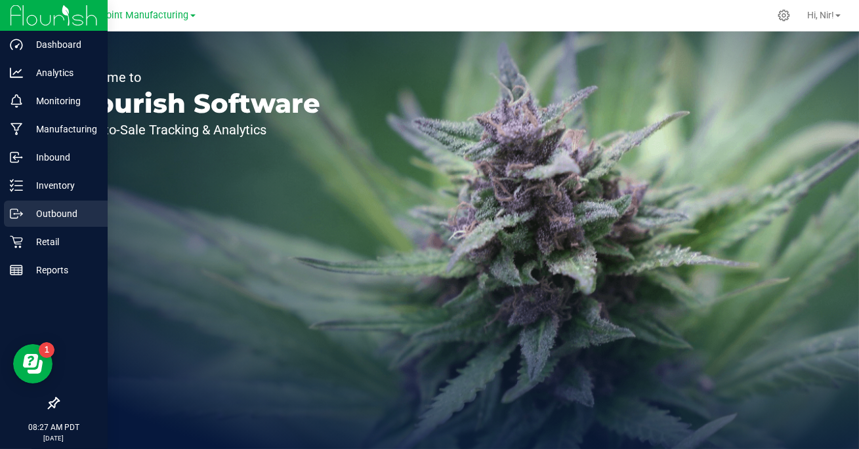
click at [55, 216] on p "Outbound" at bounding box center [62, 214] width 79 height 16
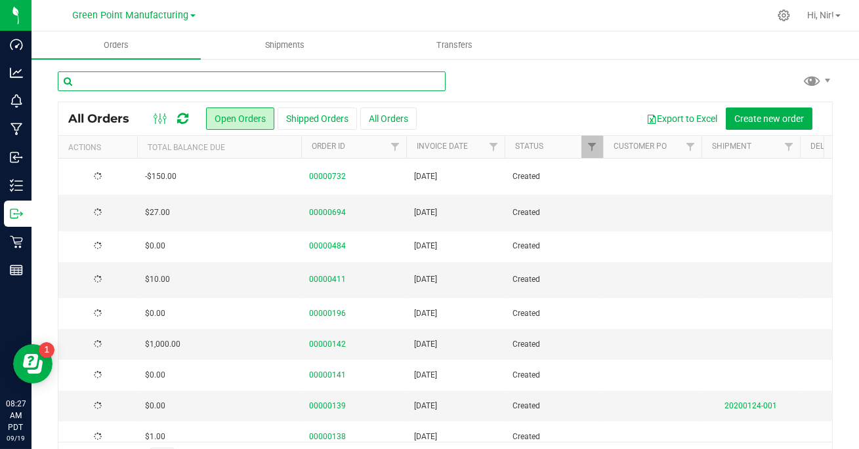
click at [182, 79] on input "text" at bounding box center [252, 81] width 388 height 20
paste input "00000809"
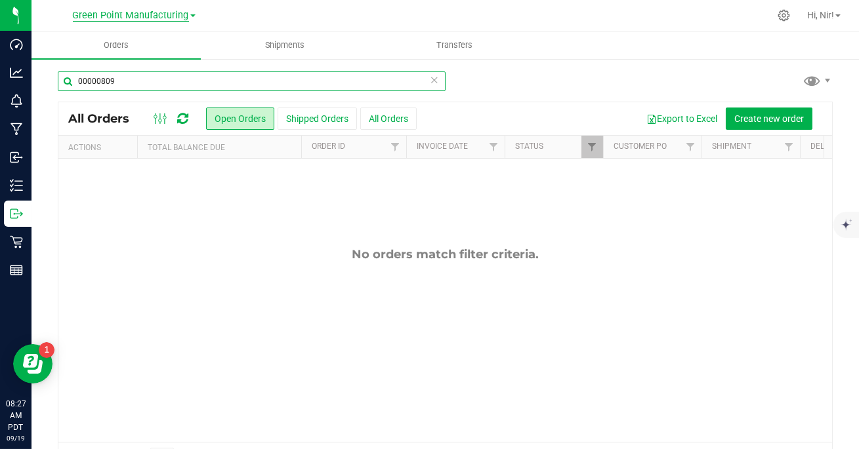
type input "00000809"
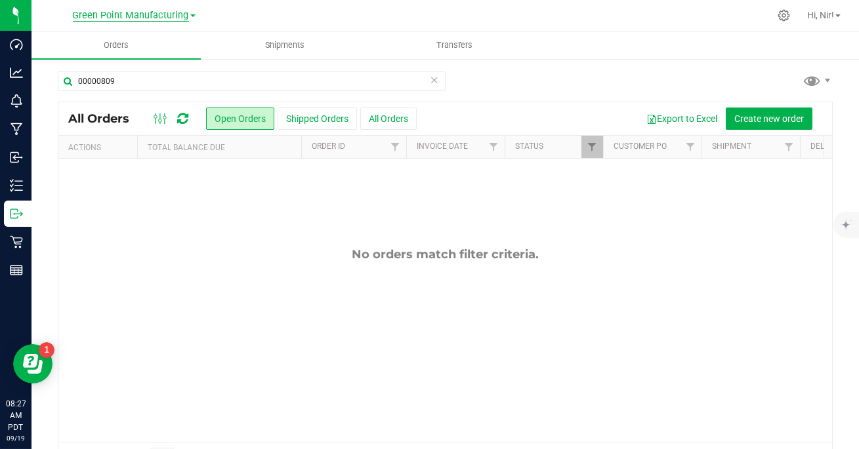
click at [188, 17] on span "Green Point Manufacturing" at bounding box center [131, 16] width 116 height 12
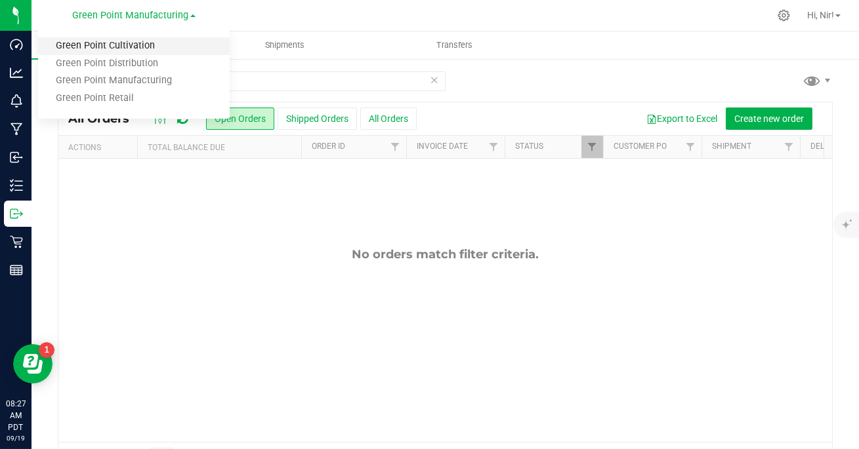
click at [161, 45] on link "Green Point Cultivation" at bounding box center [134, 46] width 192 height 18
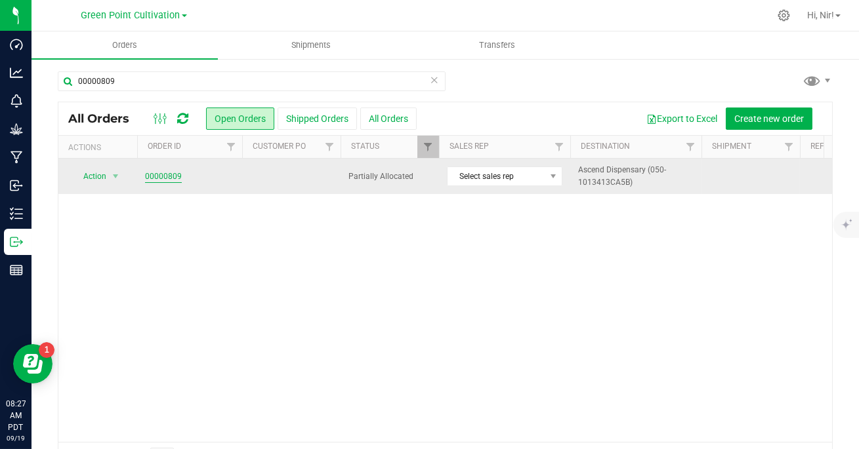
click at [171, 176] on link "00000809" at bounding box center [163, 177] width 37 height 12
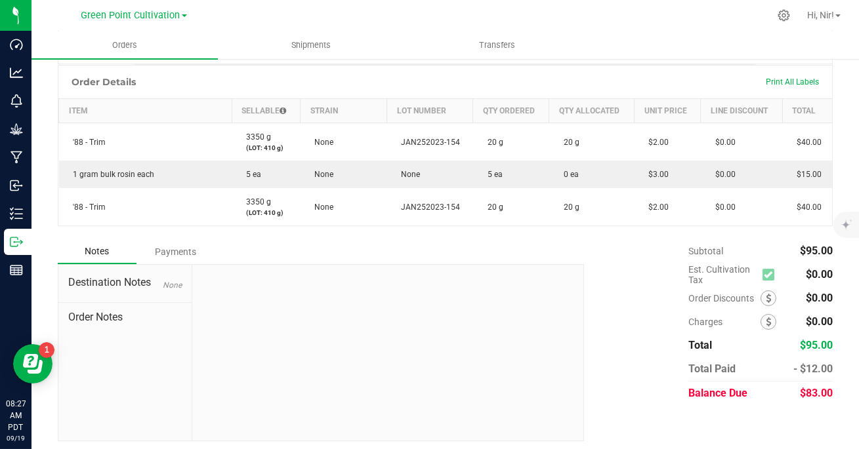
scroll to position [344, 0]
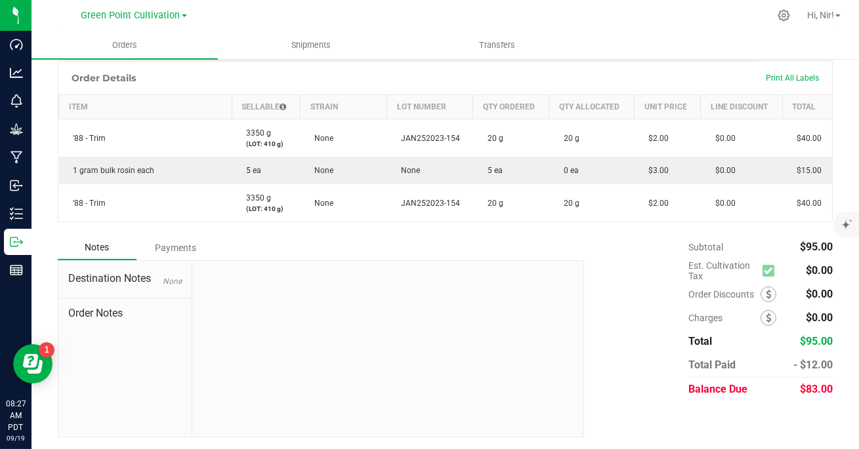
click at [191, 248] on div "Payments" at bounding box center [175, 248] width 79 height 24
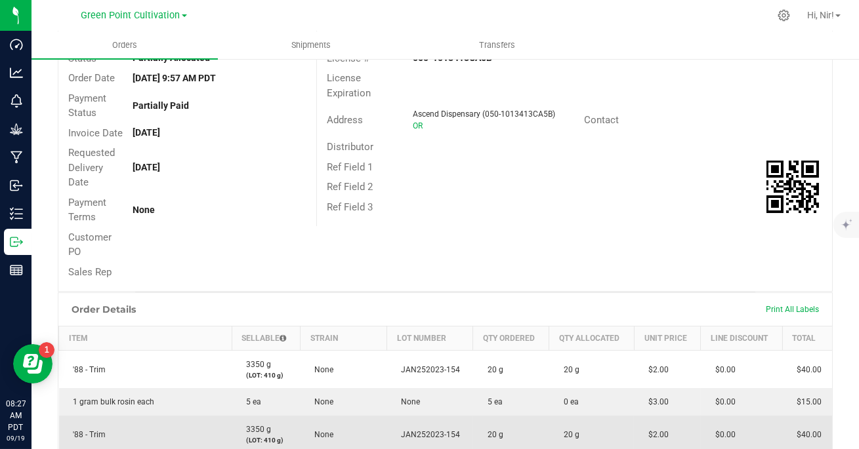
scroll to position [0, 0]
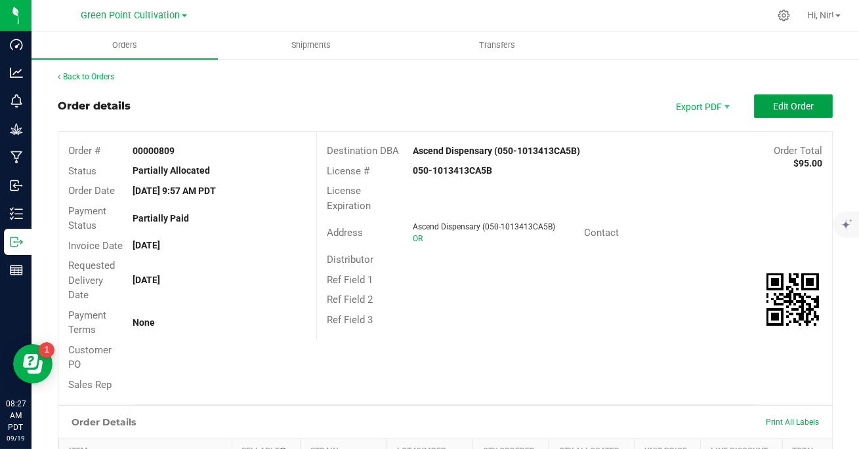
click at [787, 108] on span "Edit Order" at bounding box center [793, 106] width 41 height 10
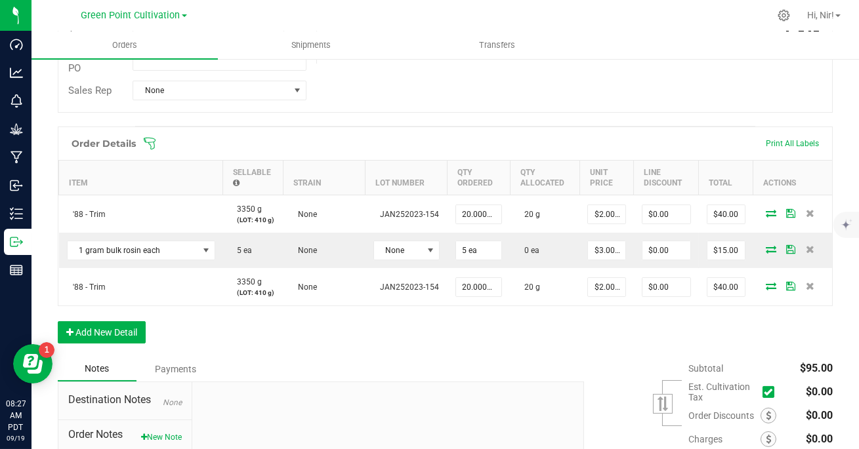
scroll to position [422, 0]
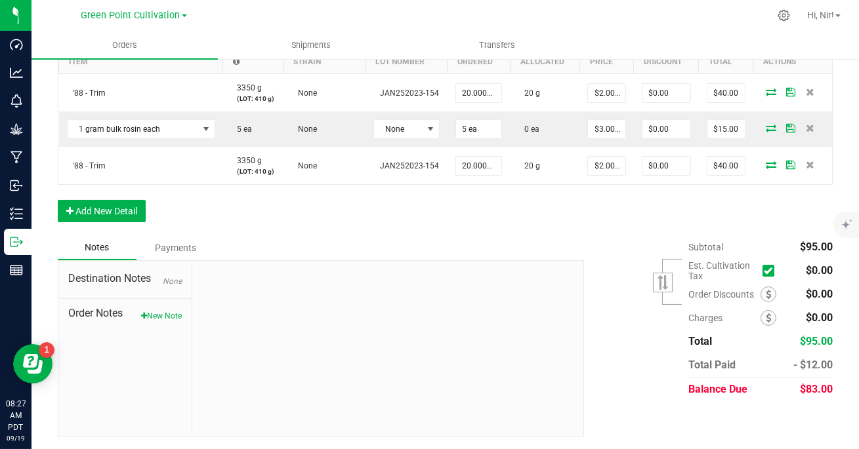
click at [180, 245] on div "Payments" at bounding box center [175, 248] width 79 height 24
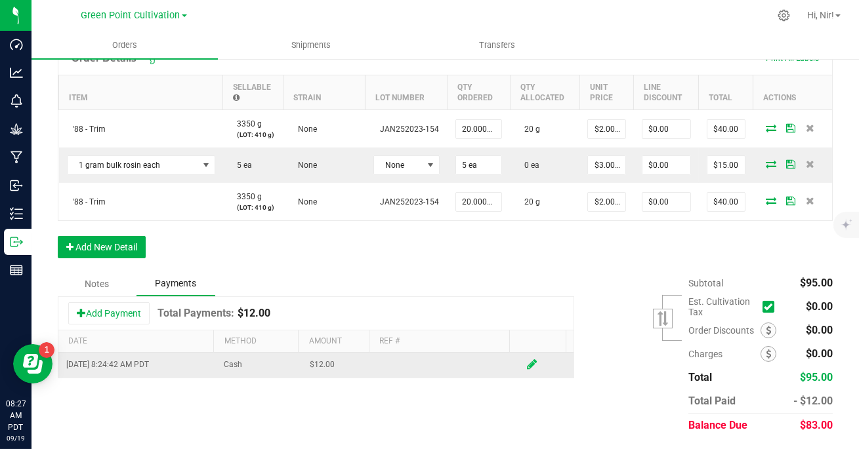
click at [527, 361] on icon at bounding box center [532, 365] width 10 height 12
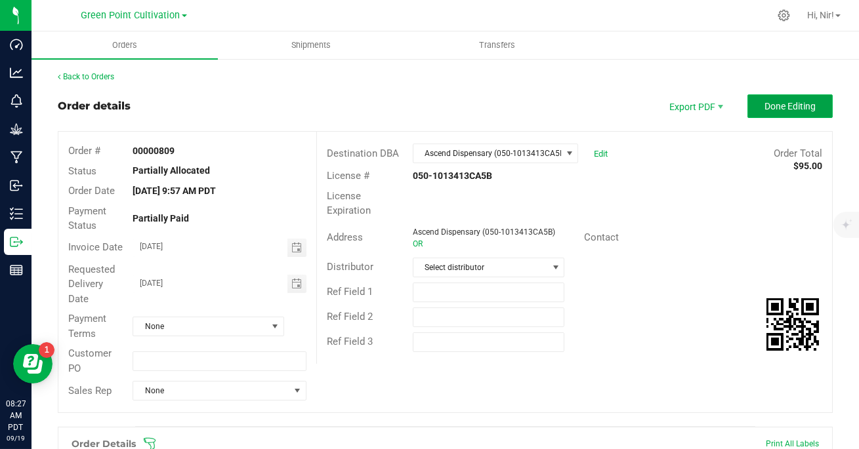
scroll to position [0, 0]
click at [775, 102] on span "Done Editing" at bounding box center [789, 106] width 51 height 10
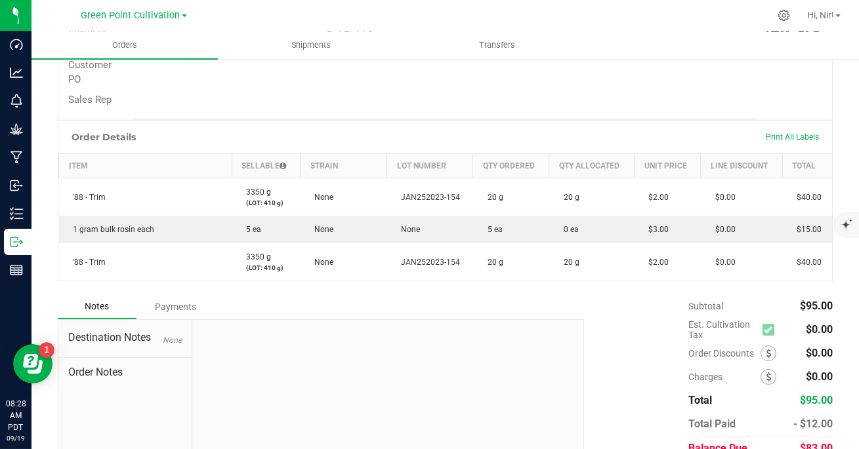
scroll to position [344, 0]
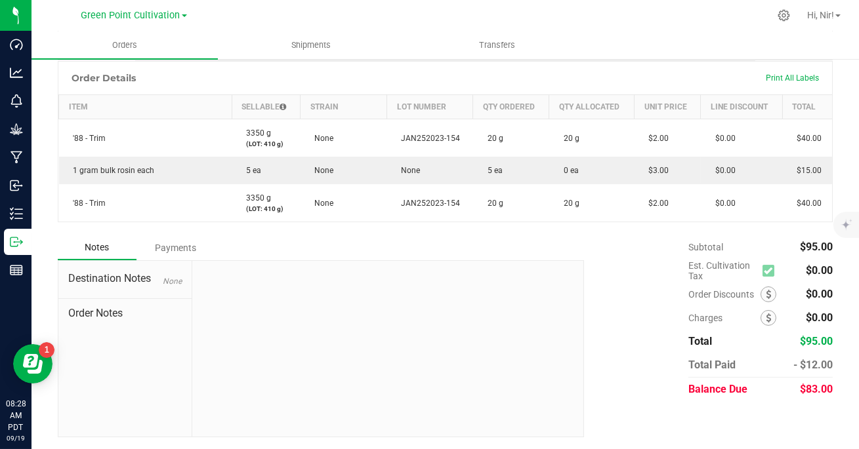
click at [186, 242] on div "Payments" at bounding box center [175, 248] width 79 height 24
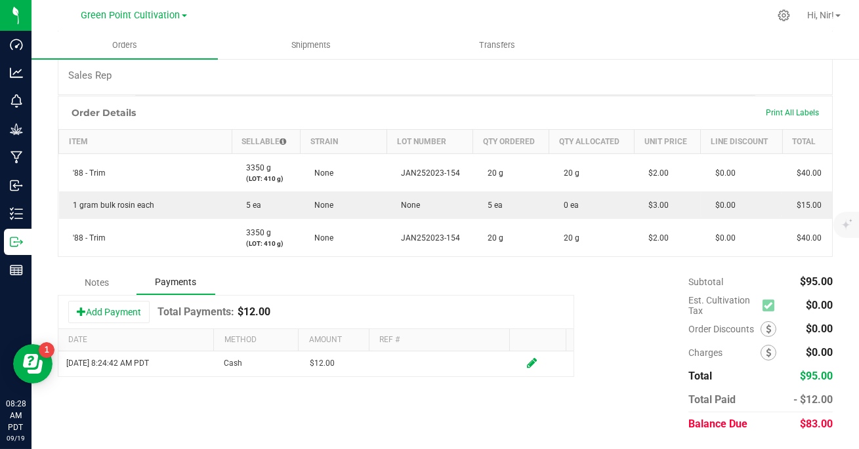
scroll to position [308, 0]
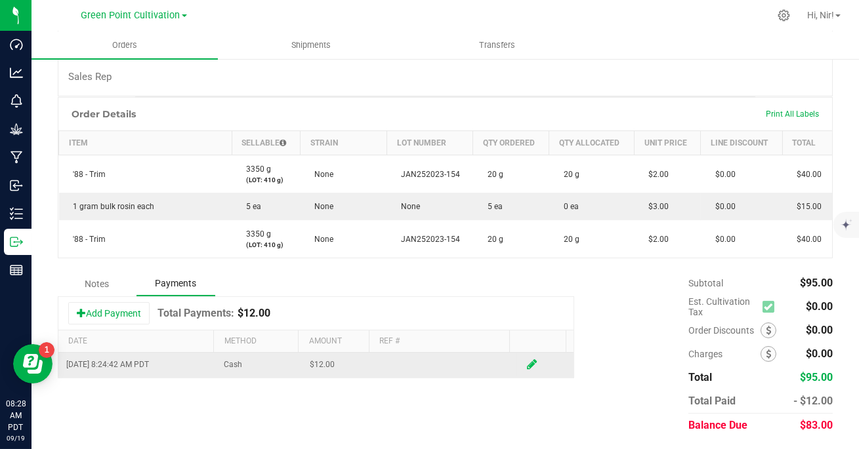
click at [527, 362] on icon at bounding box center [532, 365] width 10 height 12
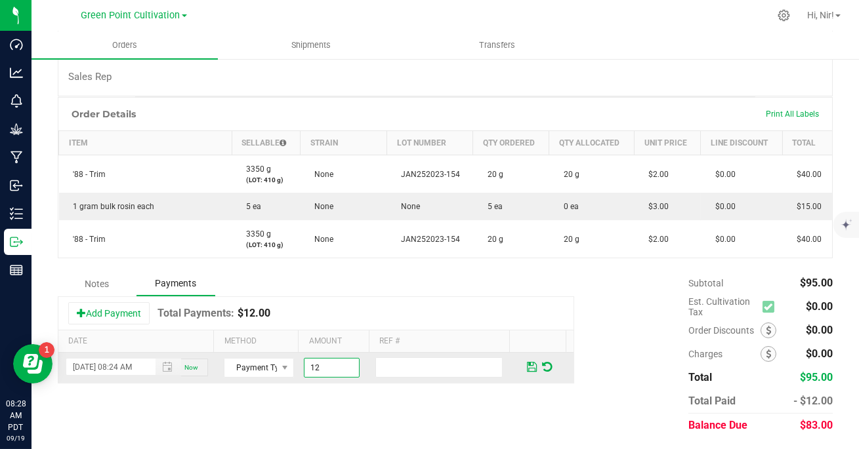
drag, startPoint x: 334, startPoint y: 363, endPoint x: 308, endPoint y: 363, distance: 26.2
click at [308, 363] on input "12" at bounding box center [331, 368] width 54 height 18
click at [331, 369] on input "12" at bounding box center [331, 368] width 54 height 18
type input "$0.00"
click at [527, 365] on span at bounding box center [532, 367] width 10 height 12
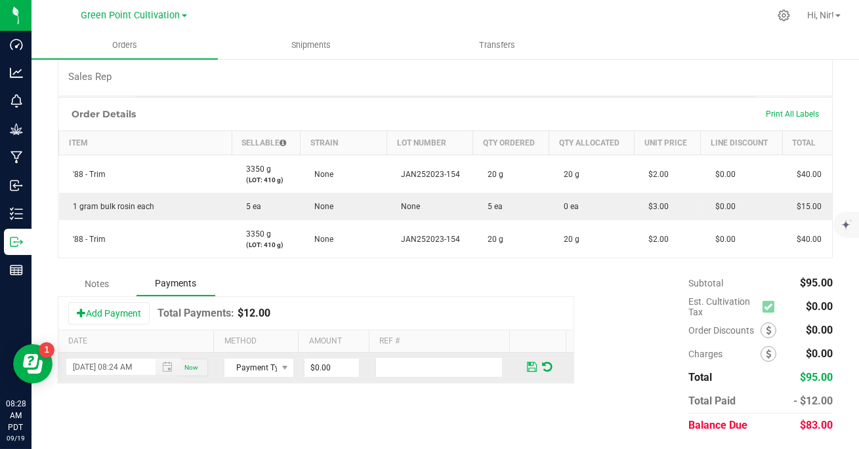
click at [527, 365] on span at bounding box center [532, 367] width 10 height 12
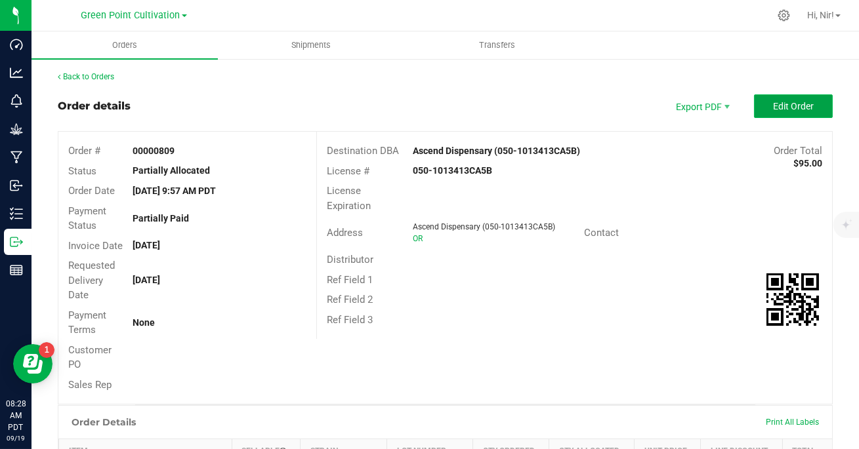
click at [783, 113] on button "Edit Order" at bounding box center [793, 106] width 79 height 24
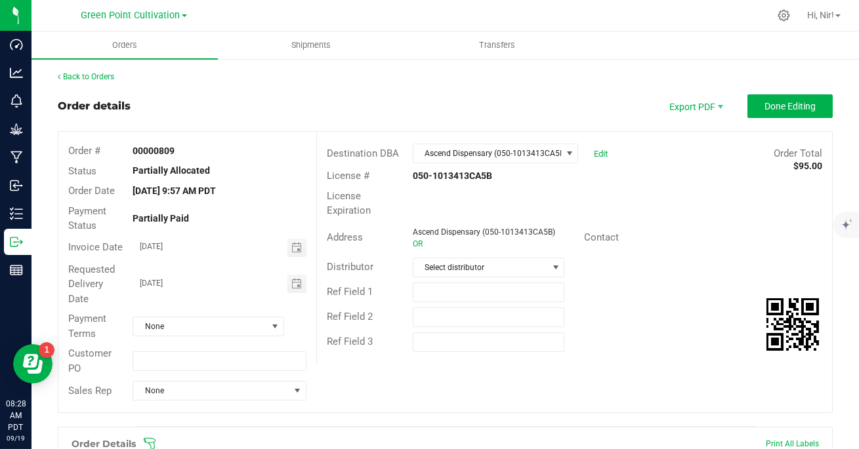
scroll to position [422, 0]
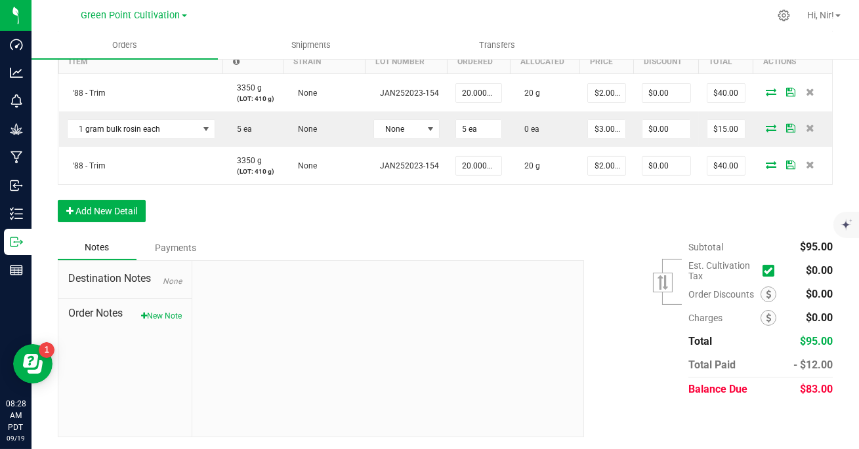
click at [178, 248] on div "Payments" at bounding box center [175, 248] width 79 height 24
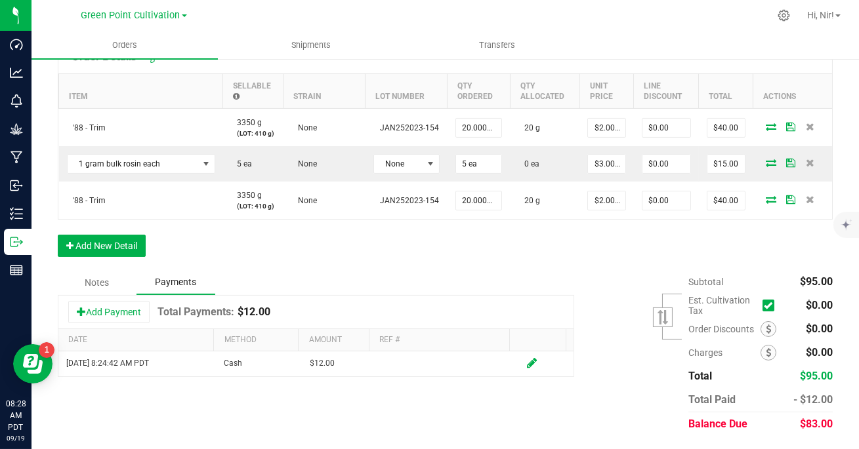
scroll to position [386, 0]
